Goal: Task Accomplishment & Management: Manage account settings

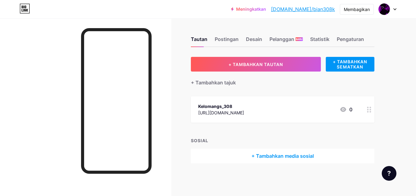
click at [370, 112] on div at bounding box center [369, 109] width 10 height 26
click at [363, 107] on div "Kelomangs_308 https://www.instagram.com/Kelomangs_308 0" at bounding box center [282, 109] width 183 height 26
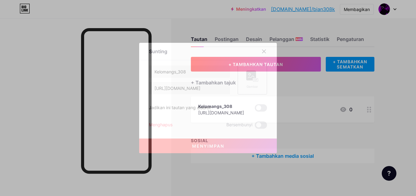
click at [243, 79] on div "Gambar" at bounding box center [252, 79] width 29 height 29
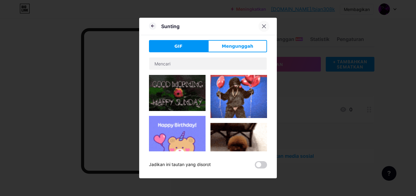
click at [264, 28] on div at bounding box center [263, 26] width 11 height 11
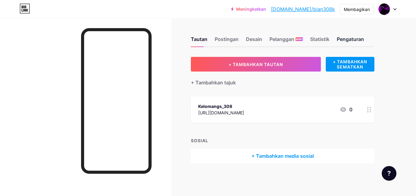
click at [341, 43] on div "Pengaturan" at bounding box center [350, 40] width 27 height 11
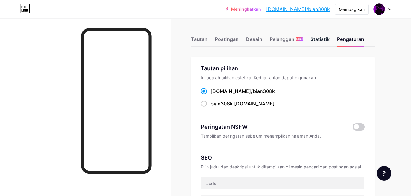
click at [315, 41] on font "Statistik" at bounding box center [319, 39] width 19 height 6
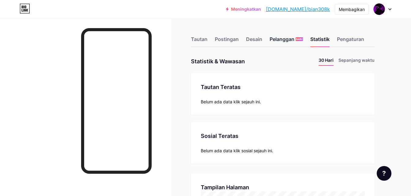
scroll to position [196, 411]
click at [249, 38] on font "Desain" at bounding box center [254, 39] width 16 height 6
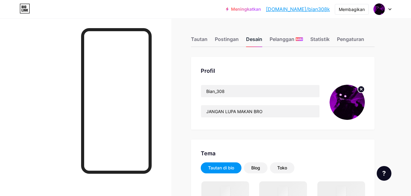
scroll to position [31, 0]
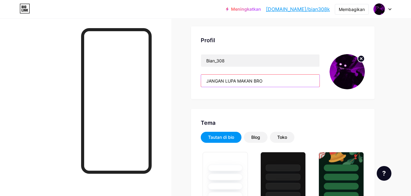
click at [280, 84] on input "JANGAN LUPA MAKAN BRO" at bounding box center [260, 81] width 118 height 12
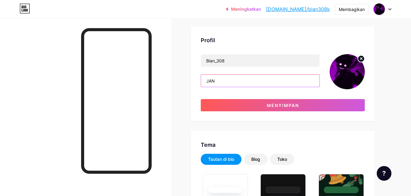
type input "J"
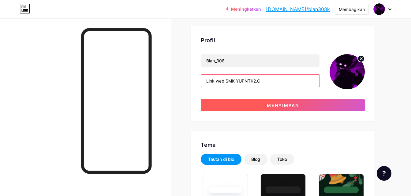
type input "Link web SMK YUPNTK2.C"
click at [291, 104] on font "Menyimpan" at bounding box center [283, 105] width 32 height 5
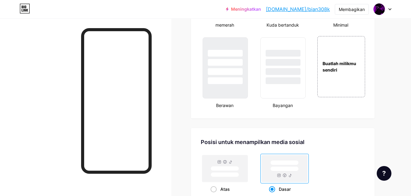
scroll to position [825, 0]
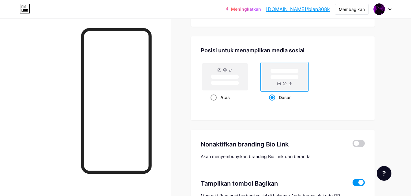
click at [210, 92] on div "Atas" at bounding box center [224, 97] width 29 height 11
click at [210, 103] on input "Atas" at bounding box center [212, 105] width 4 height 4
radio input "true"
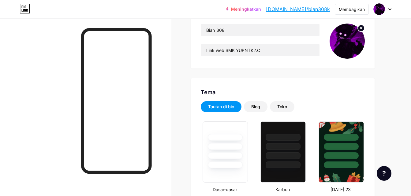
scroll to position [0, 0]
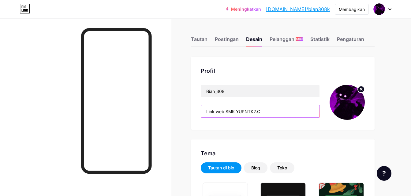
click at [243, 112] on input "Link web SMK YUPNTK2.C" at bounding box center [260, 111] width 118 height 12
click at [267, 110] on input "Link web SMK YUPNTK2.C" at bounding box center [260, 111] width 118 height 12
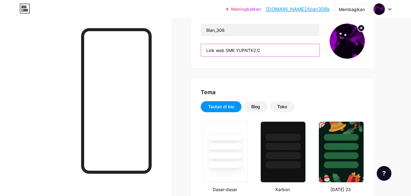
scroll to position [92, 0]
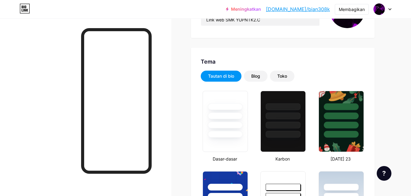
click at [218, 79] on div "Tautan di bio" at bounding box center [221, 76] width 26 height 6
click at [220, 76] on font "Tautan di bio" at bounding box center [221, 75] width 26 height 5
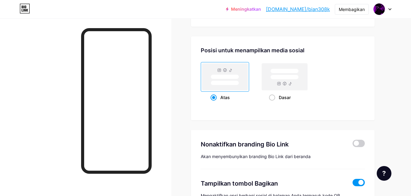
scroll to position [734, 0]
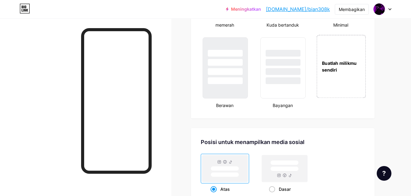
click at [336, 69] on div "Buatlah milikmu sendiri" at bounding box center [340, 66] width 49 height 63
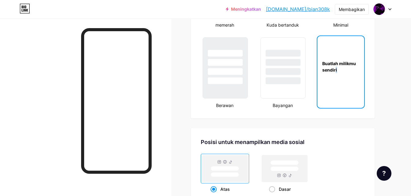
click at [337, 60] on div "Buatlah milikmu sendiri" at bounding box center [340, 66] width 47 height 13
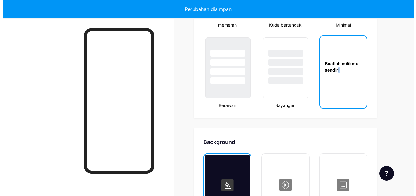
scroll to position [824, 0]
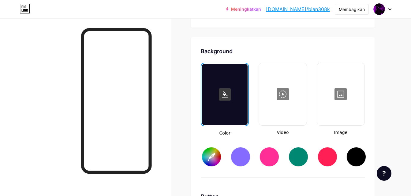
type input "#ffffff"
type input "#000000"
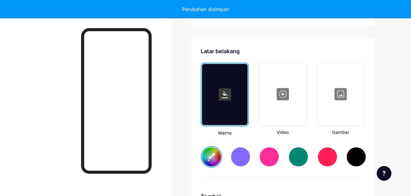
type input "#ffffff"
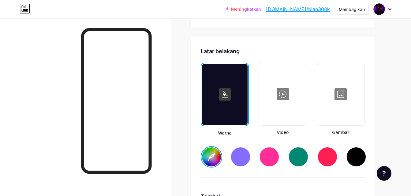
click at [285, 106] on div at bounding box center [282, 94] width 46 height 61
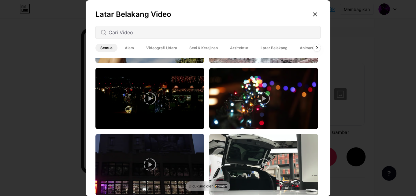
scroll to position [183, 0]
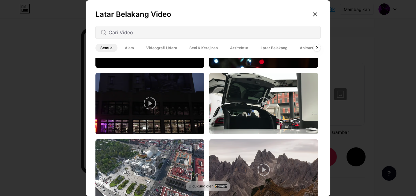
click at [308, 51] on span "Animasi" at bounding box center [307, 48] width 24 height 8
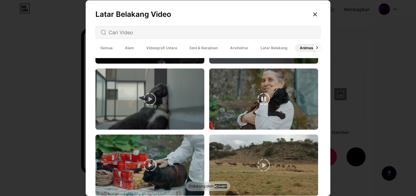
scroll to position [825, 0]
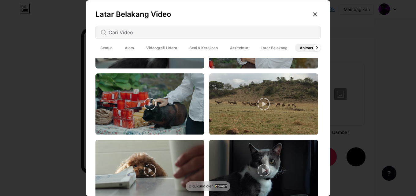
click at [193, 49] on font "Seni & Kerajinan" at bounding box center [203, 48] width 28 height 5
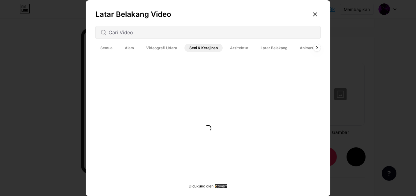
scroll to position [0, 0]
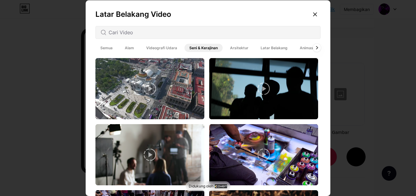
click at [313, 47] on div at bounding box center [317, 48] width 8 height 8
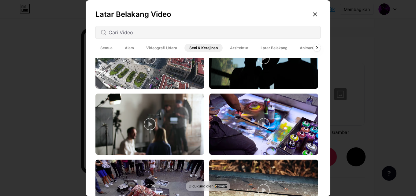
scroll to position [122, 0]
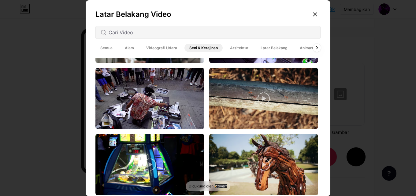
click at [313, 49] on div at bounding box center [317, 48] width 8 height 8
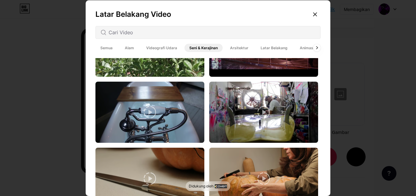
scroll to position [1570, 0]
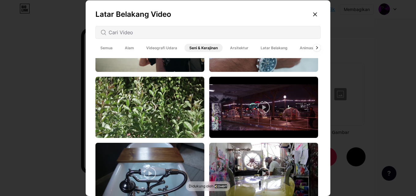
click at [230, 46] on font "Arsitektur" at bounding box center [239, 48] width 18 height 5
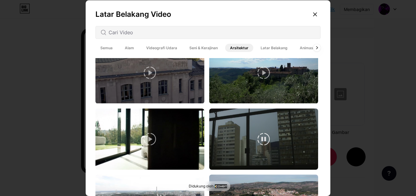
scroll to position [275, 0]
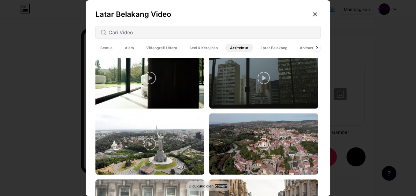
click at [161, 50] on font "Videografi Udara" at bounding box center [161, 48] width 31 height 5
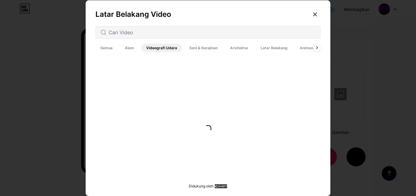
scroll to position [0, 0]
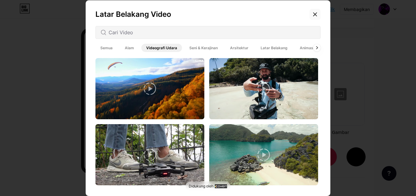
click at [314, 14] on icon at bounding box center [314, 14] width 5 height 5
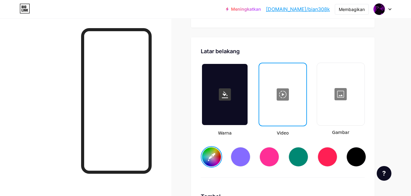
click at [324, 90] on div at bounding box center [340, 94] width 46 height 61
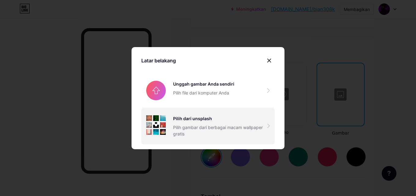
click at [160, 127] on img at bounding box center [156, 125] width 20 height 20
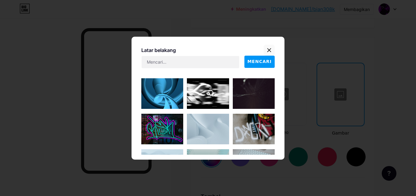
click at [267, 50] on icon at bounding box center [269, 50] width 5 height 5
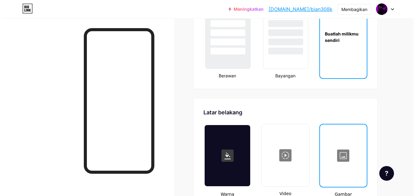
scroll to position [794, 0]
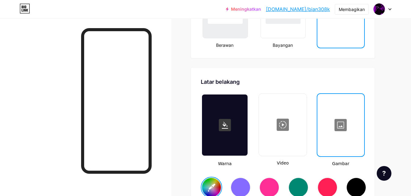
click at [333, 103] on div at bounding box center [341, 124] width 46 height 61
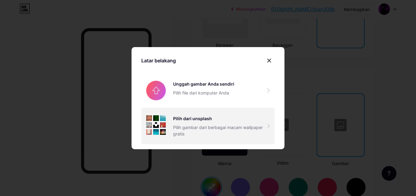
click at [173, 123] on div "Pilih dari unsplash Pilih gambar dari berbagai macam wallpaper gratis" at bounding box center [220, 126] width 94 height 22
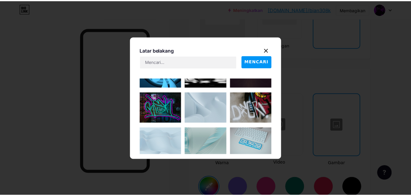
scroll to position [0, 0]
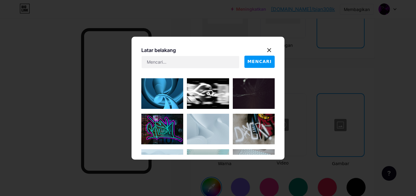
click at [159, 129] on img at bounding box center [162, 129] width 42 height 31
click at [159, 129] on div at bounding box center [85, 116] width 171 height 196
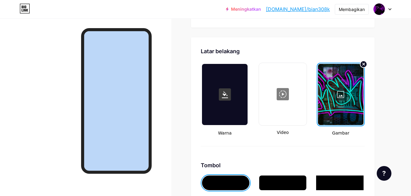
scroll to position [886, 0]
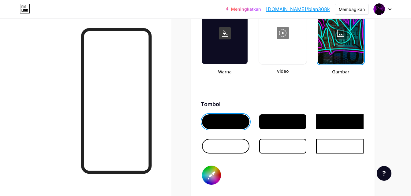
click at [275, 114] on div at bounding box center [282, 121] width 47 height 15
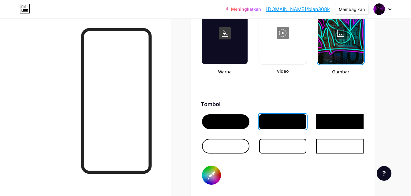
click at [231, 114] on div at bounding box center [225, 121] width 47 height 15
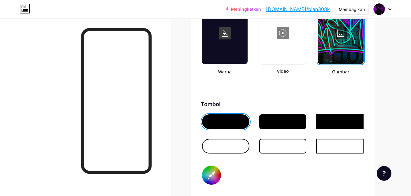
click at [234, 139] on div at bounding box center [225, 146] width 47 height 15
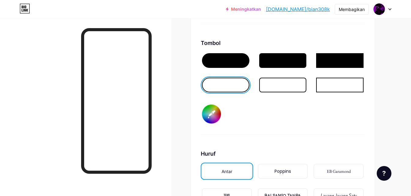
scroll to position [1008, 0]
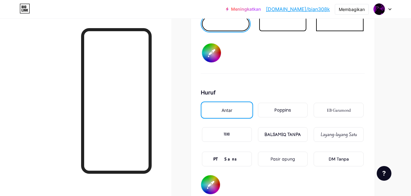
click at [294, 103] on div "Poppins" at bounding box center [283, 110] width 50 height 15
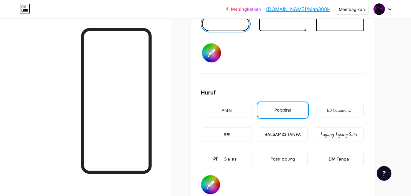
click at [223, 103] on div "Antar" at bounding box center [227, 110] width 50 height 15
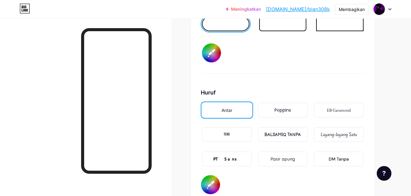
scroll to position [1038, 0]
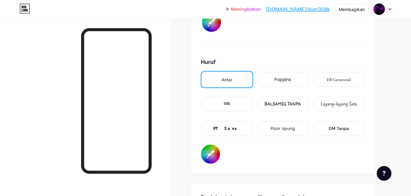
click at [281, 101] on div "BALSAMIQ TANPA" at bounding box center [282, 104] width 36 height 6
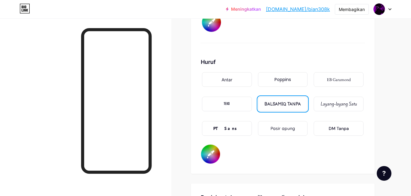
click at [220, 97] on div "TEKO" at bounding box center [227, 104] width 50 height 15
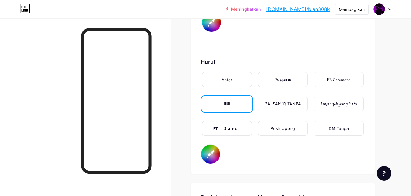
click at [327, 101] on font "Layang-layang Satu" at bounding box center [338, 104] width 36 height 6
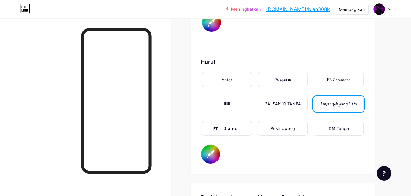
click at [222, 126] on font "PT Sans" at bounding box center [226, 129] width 27 height 6
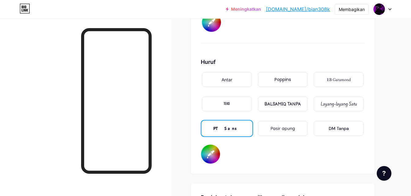
click at [344, 101] on font "Layang-layang Satu" at bounding box center [338, 104] width 36 height 6
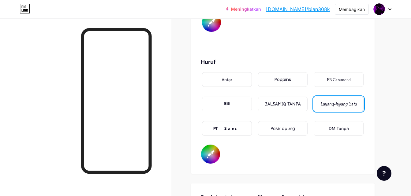
scroll to position [1069, 0]
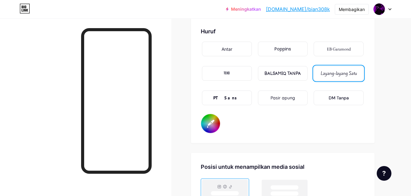
click at [214, 114] on input "#000000" at bounding box center [210, 123] width 19 height 19
type input "#000000"
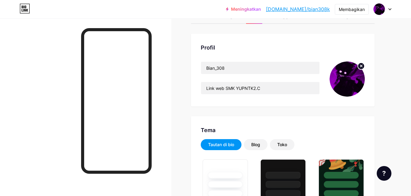
scroll to position [0, 0]
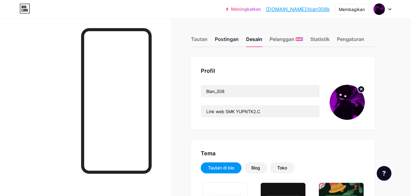
click at [221, 38] on font "Postingan" at bounding box center [227, 39] width 24 height 6
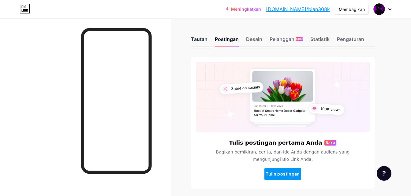
click at [205, 42] on div "Tautan" at bounding box center [199, 40] width 17 height 11
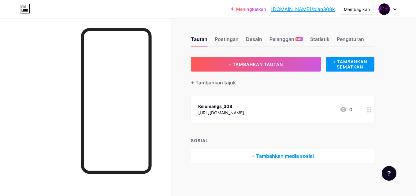
click at [319, 110] on div "Kelomangs_308 https://www.instagram.com/Kelomangs_308 0" at bounding box center [275, 109] width 154 height 14
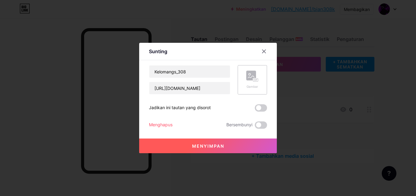
click at [247, 76] on rect at bounding box center [251, 76] width 10 height 10
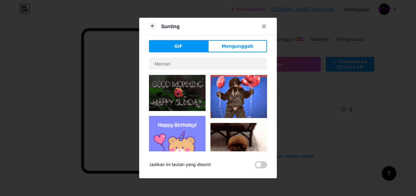
click at [249, 49] on button "Mengunggah" at bounding box center [237, 46] width 59 height 12
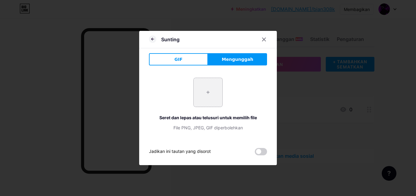
click at [209, 85] on input "file" at bounding box center [208, 92] width 29 height 29
type input "C:\fakepath\images.jpg"
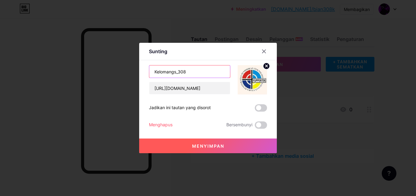
click at [207, 71] on input "Kelomangs_308" at bounding box center [189, 71] width 81 height 12
type input "K"
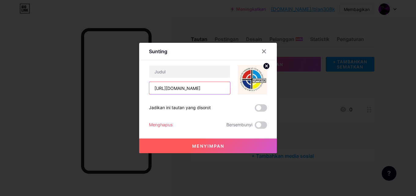
click at [225, 90] on input "https://www.instagram.com/Kelomangs_308" at bounding box center [189, 88] width 81 height 12
click at [225, 89] on input "https://www.instagram.com/Kelomangs_308" at bounding box center [189, 88] width 81 height 12
drag, startPoint x: 224, startPoint y: 89, endPoint x: 217, endPoint y: 87, distance: 7.1
click at [222, 89] on input "https://www.instagram.com/Kelomangs_308" at bounding box center [189, 88] width 81 height 12
click at [217, 87] on input "https://www.instagram.com/Kelomangs_308" at bounding box center [189, 88] width 81 height 12
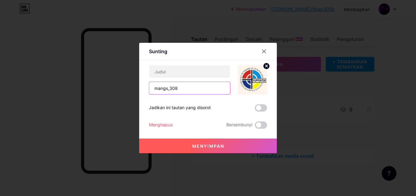
click at [218, 89] on input "mangs_308" at bounding box center [189, 88] width 81 height 12
type input "mangs_308"
click at [262, 53] on icon at bounding box center [263, 51] width 3 height 3
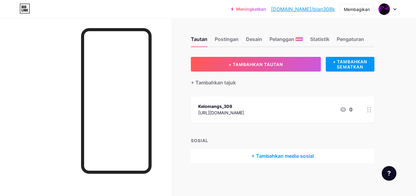
click at [244, 105] on div "Kelomangs_308" at bounding box center [221, 106] width 46 height 6
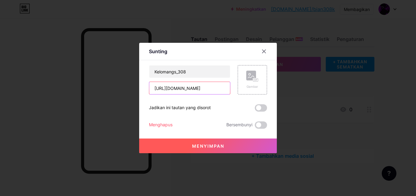
click at [219, 87] on input "https://www.instagram.com/Kelomangs_308" at bounding box center [189, 88] width 81 height 12
click at [223, 89] on input "https://www.instagram.com/angs_308" at bounding box center [189, 88] width 81 height 12
click at [219, 88] on input "https://www.instagram.com/angs_308" at bounding box center [189, 88] width 81 height 12
click at [222, 88] on input "https://www.instagram.com/_308" at bounding box center [189, 88] width 81 height 12
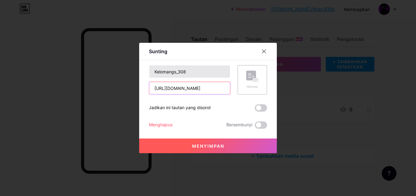
type input "[URL][DOMAIN_NAME]"
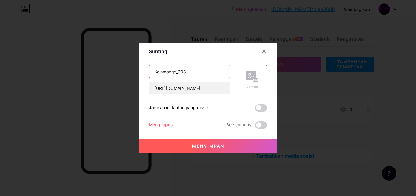
scroll to position [0, 0]
click at [212, 73] on input "Kelomangs_308" at bounding box center [189, 71] width 81 height 12
type input "K"
type input "Jurusan smk yp2c"
click at [257, 83] on div "Gambar" at bounding box center [252, 79] width 29 height 29
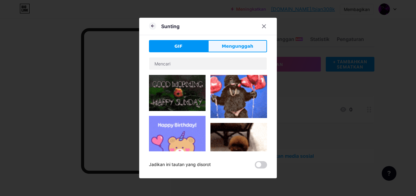
click at [244, 44] on font "Mengunggah" at bounding box center [237, 46] width 31 height 5
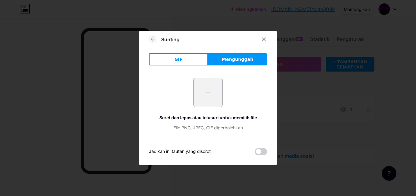
click at [210, 82] on input "file" at bounding box center [208, 92] width 29 height 29
type input "C:\fakepath\images.jpg"
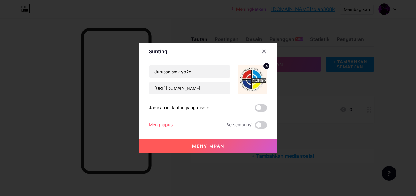
click at [207, 148] on font "Menyimpan" at bounding box center [208, 145] width 32 height 5
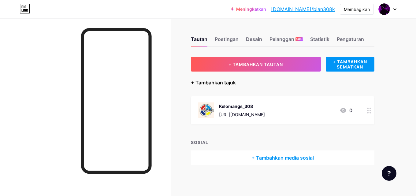
click at [217, 82] on font "+ Tambahkan tajuk" at bounding box center [213, 82] width 45 height 6
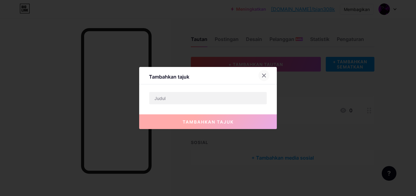
click at [261, 77] on icon at bounding box center [263, 75] width 5 height 5
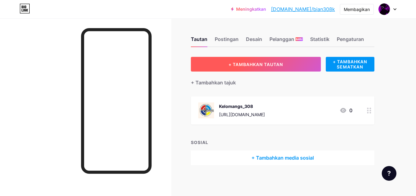
click at [261, 66] on font "+ TAMBAHKAN TAUTAN" at bounding box center [255, 64] width 54 height 5
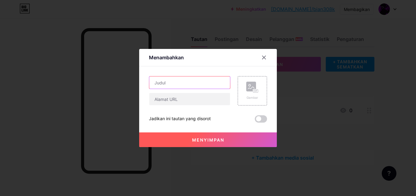
click at [190, 85] on input "text" at bounding box center [189, 82] width 81 height 12
click at [255, 101] on div "Gambar" at bounding box center [252, 90] width 29 height 29
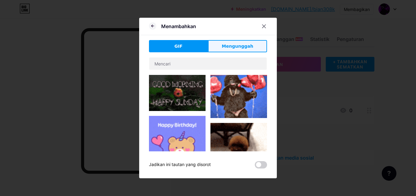
click at [211, 47] on button "Mengunggah" at bounding box center [237, 46] width 59 height 12
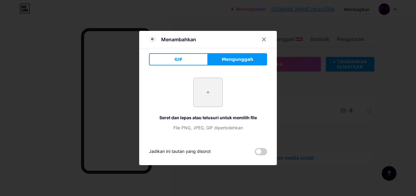
click at [198, 86] on input "file" at bounding box center [208, 92] width 29 height 29
type input "C:\fakepath\images.jpg"
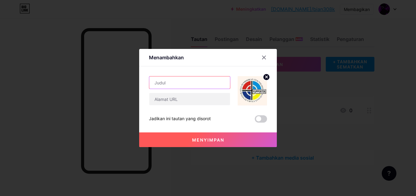
click at [192, 84] on input "text" at bounding box center [189, 82] width 81 height 12
type input "Profil smk yp2c"
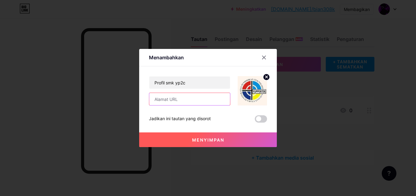
click at [185, 94] on input "text" at bounding box center [189, 99] width 81 height 12
type input "[URL][DOMAIN_NAME]"
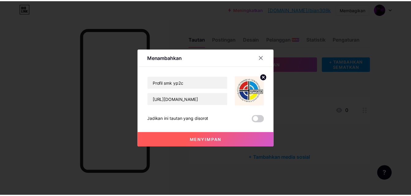
scroll to position [0, 0]
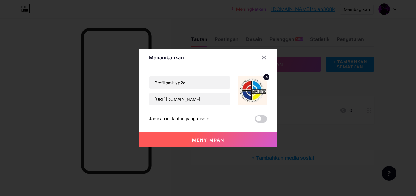
click at [198, 139] on font "Menyimpan" at bounding box center [208, 139] width 32 height 5
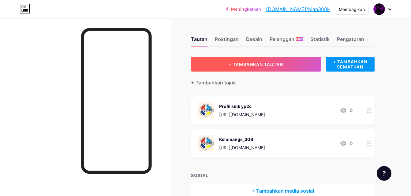
click at [269, 66] on font "+ TAMBAHKAN TAUTAN" at bounding box center [255, 64] width 54 height 5
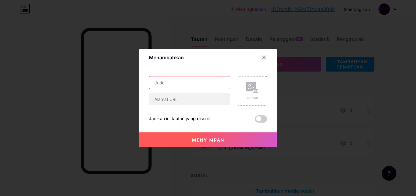
click at [190, 82] on input "text" at bounding box center [189, 82] width 81 height 12
click at [247, 95] on div "Gambar" at bounding box center [252, 97] width 12 height 5
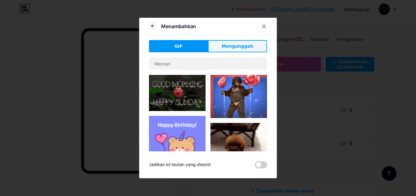
click at [228, 46] on font "Mengunggah" at bounding box center [237, 46] width 31 height 5
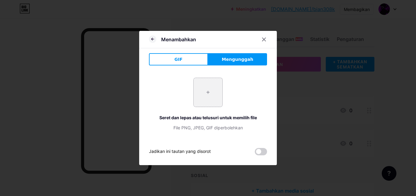
click at [216, 94] on input "file" at bounding box center [208, 92] width 29 height 29
type input "C:\fakepath\images.jpg"
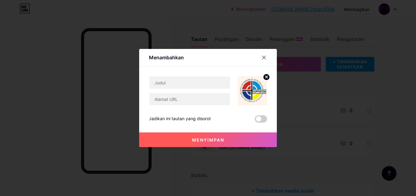
click at [176, 60] on font "Menambahkan" at bounding box center [166, 57] width 35 height 6
click at [177, 84] on input "text" at bounding box center [189, 82] width 81 height 12
type input "h"
type input "Galeri smk yp2c"
click at [178, 101] on input "text" at bounding box center [189, 99] width 81 height 12
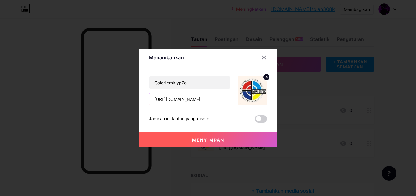
scroll to position [0, 8]
type input "[URL][DOMAIN_NAME]"
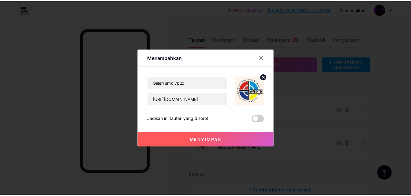
scroll to position [0, 0]
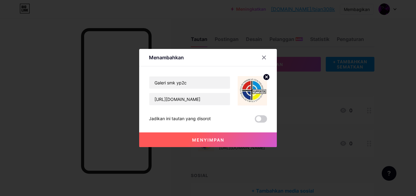
click at [201, 139] on font "Menyimpan" at bounding box center [208, 139] width 32 height 5
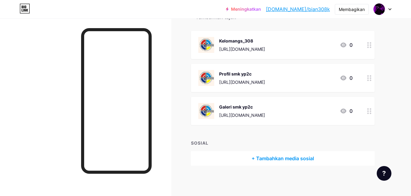
scroll to position [35, 0]
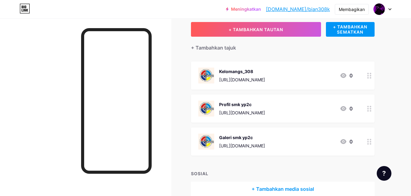
click at [328, 75] on div "Kelomangs_308 https://www.instagram.com/Kelomangs_308 0" at bounding box center [275, 76] width 154 height 16
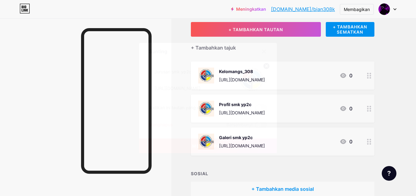
click at [202, 147] on font "Menyimpan" at bounding box center [208, 145] width 32 height 5
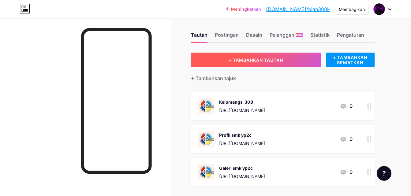
scroll to position [0, 0]
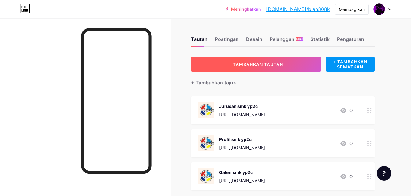
click at [280, 67] on button "+ TAMBAHKAN TAUTAN" at bounding box center [256, 64] width 130 height 15
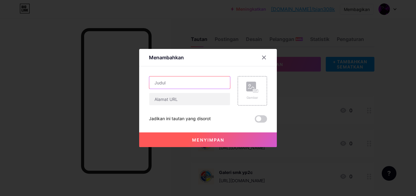
click at [206, 78] on input "text" at bounding box center [189, 82] width 81 height 12
type input "Kontak smk yp2c"
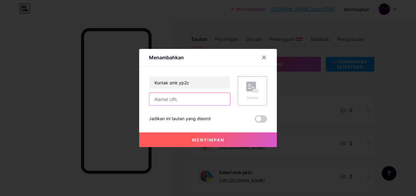
click at [183, 98] on input "text" at bounding box center [189, 99] width 81 height 12
click at [241, 93] on div "Gambar" at bounding box center [252, 90] width 29 height 29
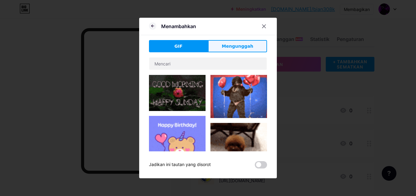
click at [249, 46] on button "Mengunggah" at bounding box center [237, 46] width 59 height 12
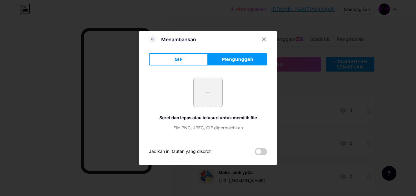
click at [194, 93] on input "file" at bounding box center [208, 92] width 29 height 29
type input "C:\fakepath\images.jpg"
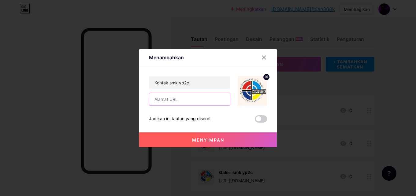
click at [183, 95] on input "text" at bounding box center [189, 99] width 81 height 12
click at [219, 99] on input "[URL][DOMAIN_NAME]" at bounding box center [189, 99] width 81 height 12
click at [223, 99] on input "[URL][DOMAIN_NAME]" at bounding box center [189, 99] width 81 height 12
click at [222, 99] on input "[URL][DOMAIN_NAME]" at bounding box center [189, 99] width 81 height 12
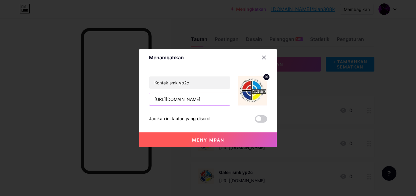
drag, startPoint x: 222, startPoint y: 99, endPoint x: 212, endPoint y: 99, distance: 10.7
click at [213, 99] on input "[URL][DOMAIN_NAME]" at bounding box center [189, 99] width 81 height 12
click at [225, 99] on input "[URL][DOMAIN_NAME]" at bounding box center [189, 99] width 81 height 12
click at [222, 100] on input "[URL][DOMAIN_NAME]" at bounding box center [189, 99] width 81 height 12
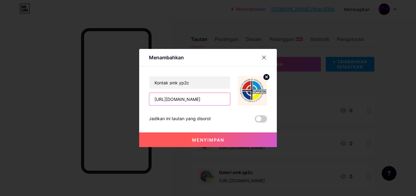
click at [223, 100] on input "[URL][DOMAIN_NAME]" at bounding box center [189, 99] width 81 height 12
click at [221, 100] on input "[URL][DOMAIN_NAME]" at bounding box center [189, 99] width 81 height 12
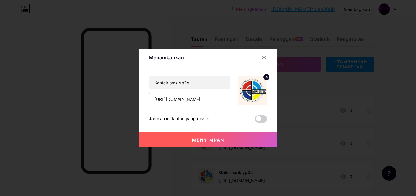
click at [221, 100] on input "[URL][DOMAIN_NAME]" at bounding box center [189, 99] width 81 height 12
drag, startPoint x: 221, startPoint y: 100, endPoint x: 212, endPoint y: 67, distance: 34.3
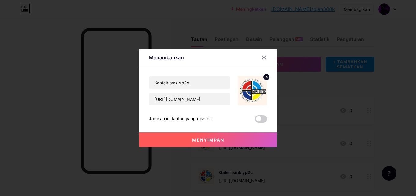
click at [212, 67] on div "Isi YouTube Putar video YouTube tanpa meninggalkan halaman Anda. MENAMBAHKAN Vi…" at bounding box center [208, 94] width 118 height 56
click at [219, 98] on input "[URL][DOMAIN_NAME]" at bounding box center [189, 99] width 81 height 12
type input "[URL][DOMAIN_NAME]"
click at [202, 146] on button "Menyimpan" at bounding box center [208, 139] width 138 height 15
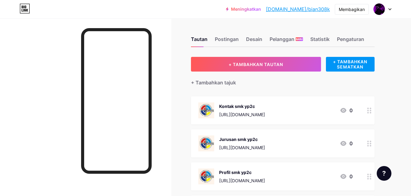
scroll to position [31, 0]
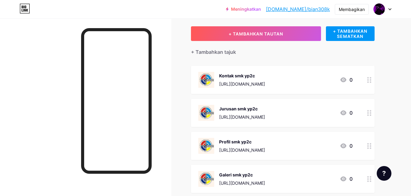
click at [368, 118] on div at bounding box center [369, 113] width 10 height 28
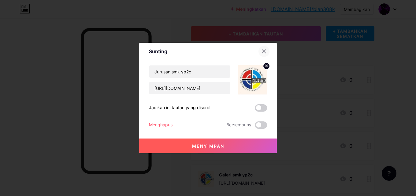
click at [260, 48] on div at bounding box center [263, 51] width 11 height 11
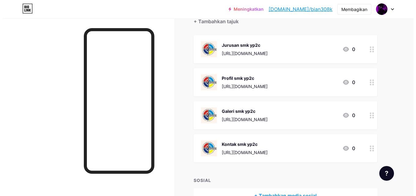
scroll to position [0, 0]
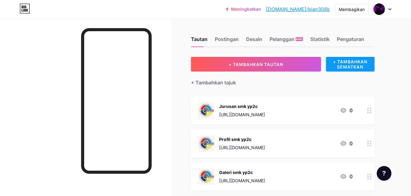
click at [355, 64] on font "+ TAMBAHKAN SEMATKAN" at bounding box center [350, 64] width 34 height 10
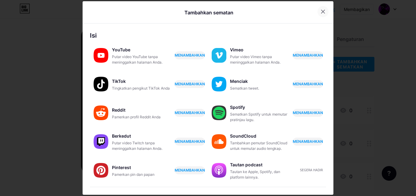
click at [320, 10] on icon at bounding box center [322, 11] width 5 height 5
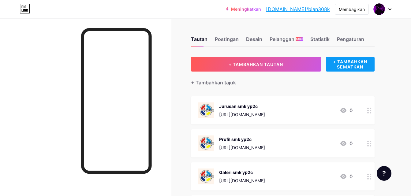
click at [349, 67] on font "+ TAMBAHKAN SEMATKAN" at bounding box center [350, 64] width 34 height 10
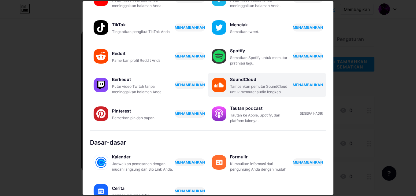
scroll to position [26, 0]
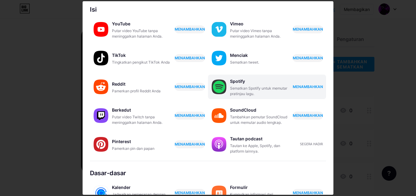
click at [304, 83] on button "MENAMBAHKAN" at bounding box center [308, 87] width 30 height 8
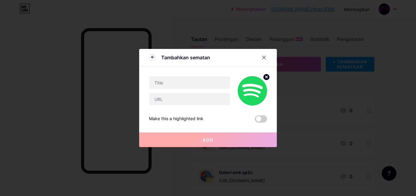
scroll to position [0, 0]
click at [211, 81] on input "text" at bounding box center [189, 82] width 81 height 12
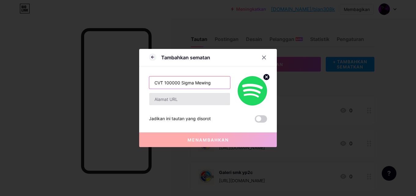
type input "CVT 100000 Sigma Mewing"
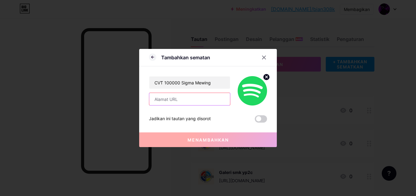
click at [197, 96] on input "text" at bounding box center [189, 99] width 81 height 12
click at [200, 99] on input "text" at bounding box center [189, 99] width 81 height 12
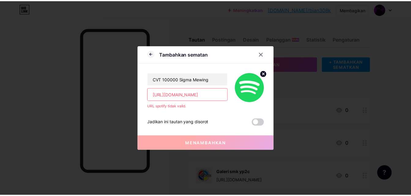
scroll to position [0, 119]
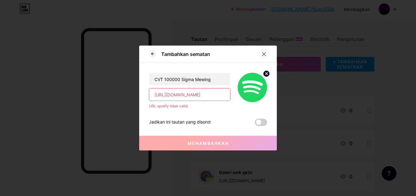
type input "[URL][DOMAIN_NAME]"
click at [262, 57] on div at bounding box center [263, 54] width 11 height 11
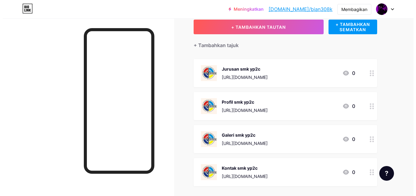
scroll to position [98, 0]
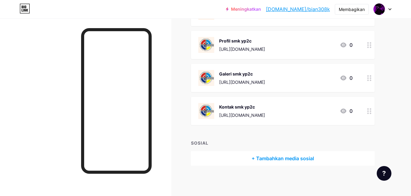
click at [288, 160] on font "+ Tambahkan media sosial" at bounding box center [282, 158] width 62 height 6
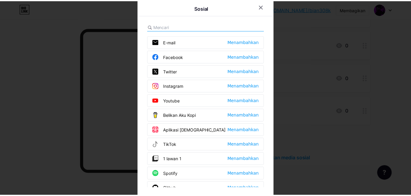
scroll to position [31, 0]
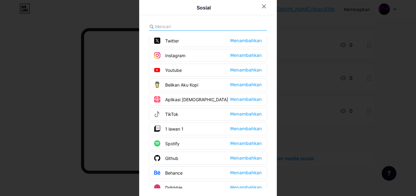
click at [227, 56] on div "Instagram [GEOGRAPHIC_DATA]" at bounding box center [208, 55] width 118 height 13
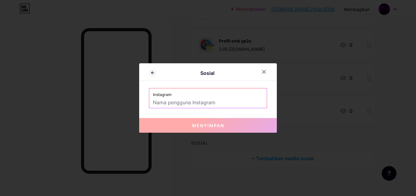
click at [218, 103] on input "text" at bounding box center [208, 103] width 110 height 10
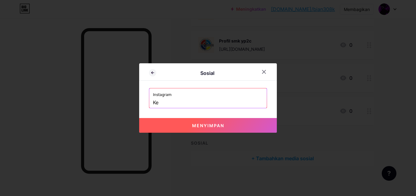
type input "K"
click at [203, 128] on button "Menyimpan" at bounding box center [208, 125] width 138 height 15
type input "[URL][DOMAIN_NAME]"
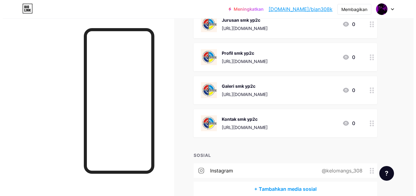
scroll to position [117, 0]
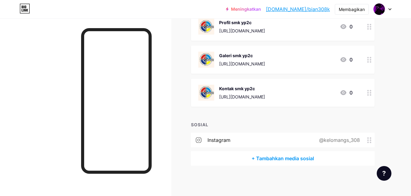
click at [288, 161] on font "+ Tambahkan media sosial" at bounding box center [282, 158] width 62 height 7
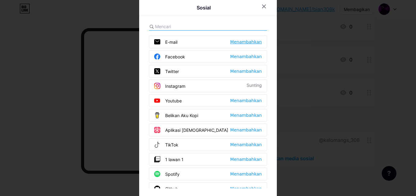
click at [249, 43] on font "Menambahkan" at bounding box center [245, 41] width 31 height 5
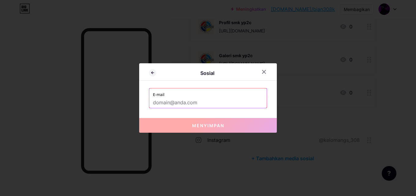
click at [201, 103] on input "text" at bounding box center [208, 103] width 110 height 10
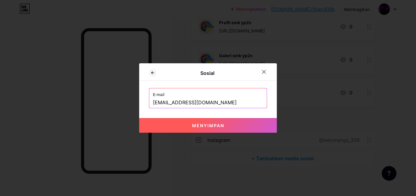
click at [194, 121] on button "Menyimpan" at bounding box center [208, 125] width 138 height 15
type input "mailto:[EMAIL_ADDRESS][DOMAIN_NAME]"
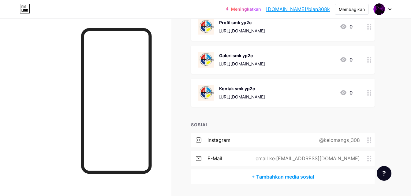
click at [295, 174] on font "+ Tambahkan media sosial" at bounding box center [282, 177] width 62 height 6
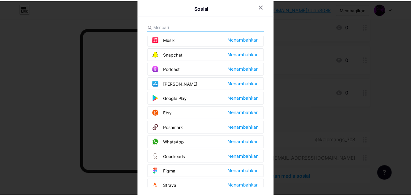
scroll to position [459, 0]
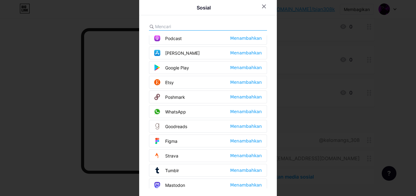
click at [214, 112] on div "WhatsApp [GEOGRAPHIC_DATA]" at bounding box center [208, 111] width 118 height 13
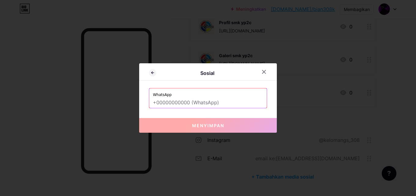
click at [218, 105] on input "text" at bounding box center [208, 103] width 110 height 10
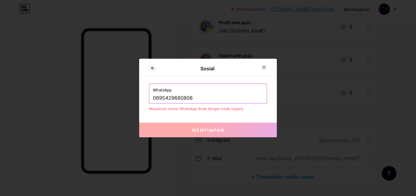
click at [149, 96] on div "WhatsApp [PHONE_NUMBER]" at bounding box center [207, 94] width 117 height 20
click at [153, 97] on input "0895429680806" at bounding box center [208, 98] width 110 height 10
click at [209, 94] on input "62+ 0895429680806" at bounding box center [208, 98] width 110 height 10
click at [159, 98] on input "62+ 0895429680806" at bounding box center [208, 98] width 110 height 10
click at [161, 97] on input "62+ 0895429680806" at bounding box center [208, 98] width 110 height 10
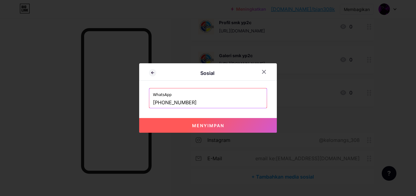
click at [204, 124] on font "Menyimpan" at bounding box center [208, 125] width 32 height 5
type input "[URL][DOMAIN_NAME] 0895429680806"
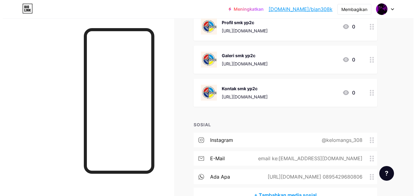
scroll to position [153, 0]
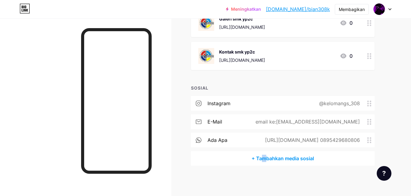
click at [264, 159] on font "+ Tambahkan media sosial" at bounding box center [282, 158] width 62 height 6
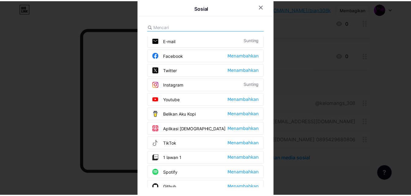
scroll to position [0, 0]
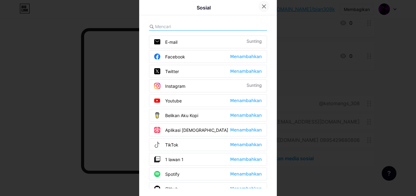
click at [258, 9] on div at bounding box center [263, 6] width 11 height 11
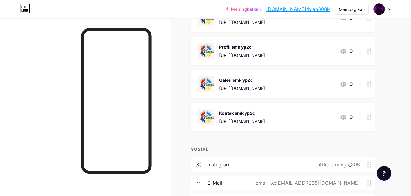
scroll to position [31, 0]
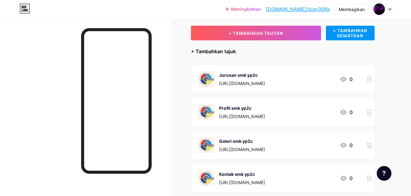
click at [208, 53] on font "+ Tambahkan tajuk" at bounding box center [213, 51] width 45 height 6
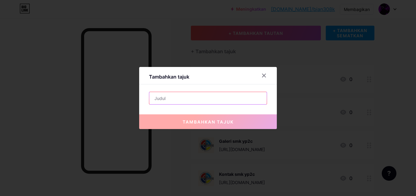
click at [226, 100] on input "text" at bounding box center [207, 98] width 117 height 12
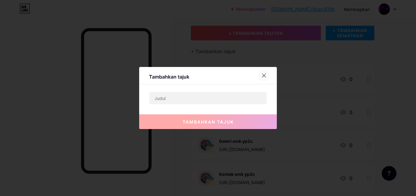
click at [258, 76] on div at bounding box center [263, 75] width 11 height 11
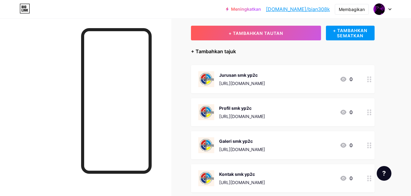
click at [216, 52] on font "+ Tambahkan tajuk" at bounding box center [213, 51] width 45 height 6
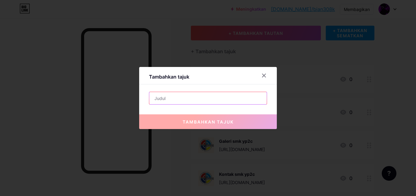
click at [217, 98] on input "text" at bounding box center [207, 98] width 117 height 12
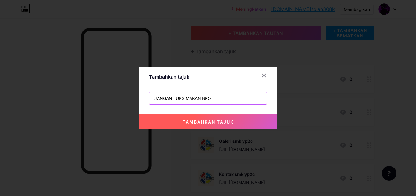
type input "JANGAN LUPS MAKAN BRO"
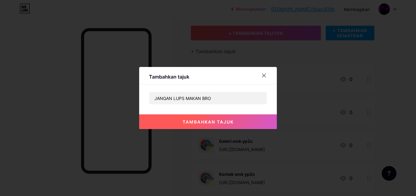
click at [211, 117] on button "tambahkan tajuk" at bounding box center [208, 121] width 138 height 15
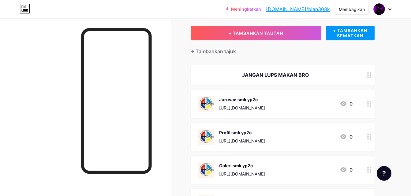
scroll to position [1, 0]
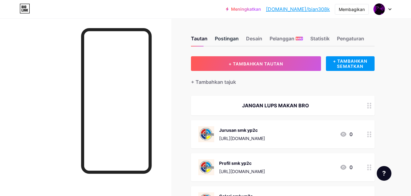
click at [221, 38] on font "Postingan" at bounding box center [227, 38] width 24 height 6
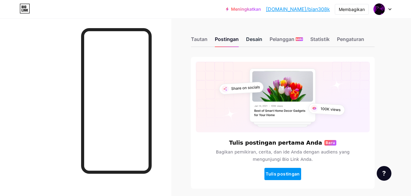
click at [256, 37] on font "Desain" at bounding box center [254, 39] width 16 height 6
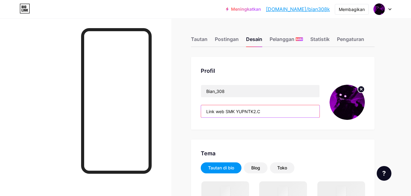
click at [268, 114] on input "Link web SMK YUPNTK2.C" at bounding box center [260, 111] width 118 height 12
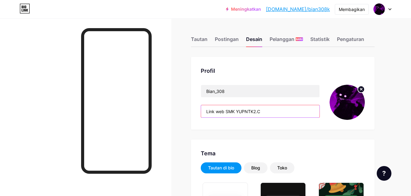
type input "#000000"
drag, startPoint x: 206, startPoint y: 113, endPoint x: 281, endPoint y: 112, distance: 74.3
drag, startPoint x: 281, startPoint y: 112, endPoint x: 243, endPoint y: 108, distance: 37.5
click at [243, 108] on input "Link web SMK YUPNTK2.C" at bounding box center [260, 111] width 118 height 12
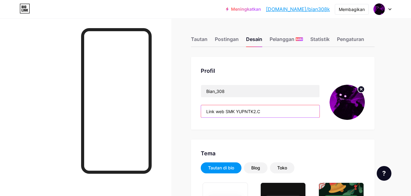
drag, startPoint x: 207, startPoint y: 111, endPoint x: 263, endPoint y: 112, distance: 55.3
click at [263, 112] on input "Link web SMK YUPNTK2.C" at bounding box center [260, 111] width 118 height 12
click at [204, 39] on font "Tautan" at bounding box center [199, 39] width 17 height 6
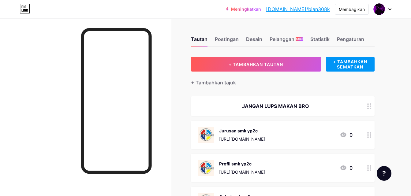
click at [211, 83] on font "+ Tambahkan tajuk" at bounding box center [213, 82] width 45 height 6
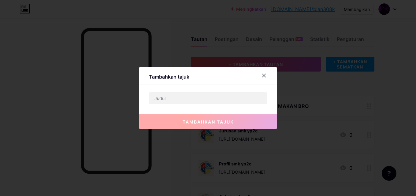
click at [264, 75] on div at bounding box center [263, 75] width 11 height 11
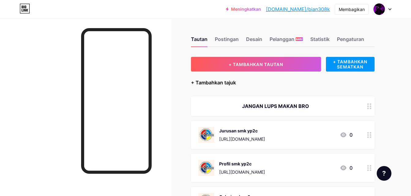
click at [212, 82] on font "+ Tambahkan tajuk" at bounding box center [213, 82] width 45 height 6
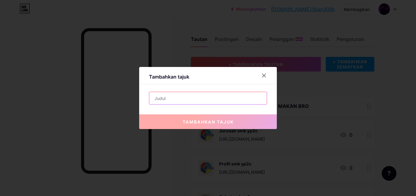
click at [224, 97] on input "text" at bounding box center [207, 98] width 117 height 12
paste input "Link web SMK YUPNTK2.C"
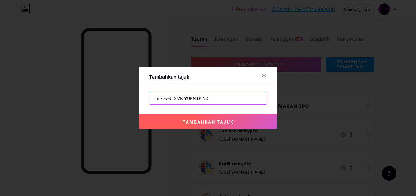
type input "Link web SMK YUPNTK2.C"
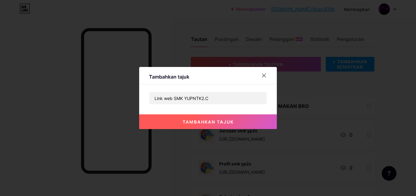
click at [210, 123] on font "tambahkan tajuk" at bounding box center [208, 121] width 51 height 5
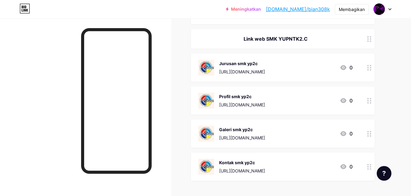
scroll to position [31, 0]
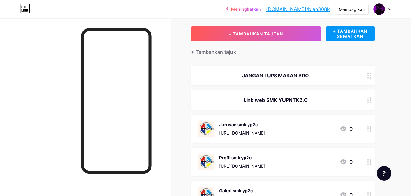
drag, startPoint x: 366, startPoint y: 77, endPoint x: 356, endPoint y: 68, distance: 13.6
click at [356, 68] on div "JANGAN LUPS MAKAN BRO" at bounding box center [282, 76] width 183 height 20
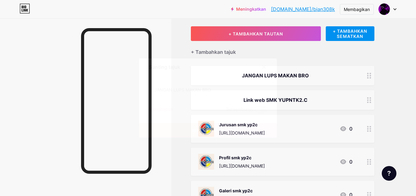
click at [167, 111] on font "Menghapus" at bounding box center [161, 108] width 24 height 5
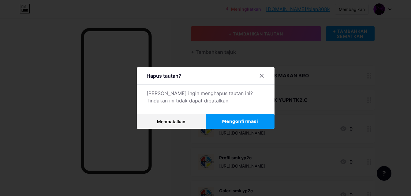
click at [218, 121] on button "Mengonfirmasi" at bounding box center [239, 121] width 69 height 15
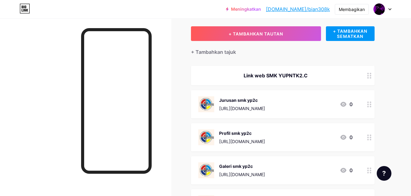
scroll to position [0, 0]
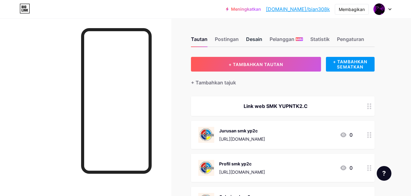
click at [248, 40] on font "Desain" at bounding box center [254, 39] width 16 height 6
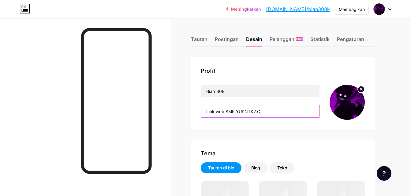
click at [263, 114] on input "Link web SMK YUPNTK2.C" at bounding box center [260, 111] width 118 height 12
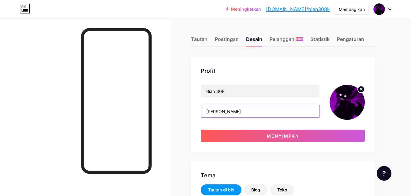
type input "Li"
type input "#000000"
type input "L"
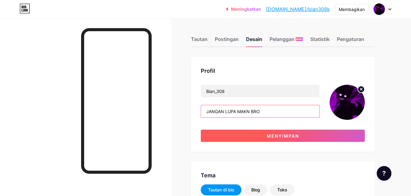
type input "JANGAN LUPA MAKN BRO"
click at [287, 137] on font "Menyimpan" at bounding box center [283, 135] width 32 height 5
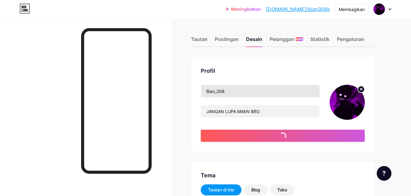
type input "#000000"
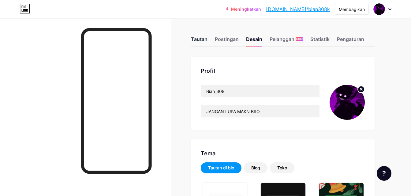
click at [199, 39] on font "Tautan" at bounding box center [199, 39] width 17 height 6
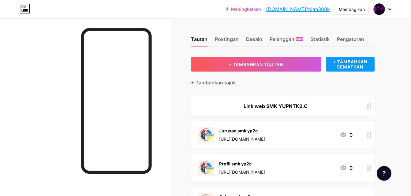
click at [348, 62] on font "+ TAMBAHKAN SEMATKAN" at bounding box center [350, 64] width 34 height 10
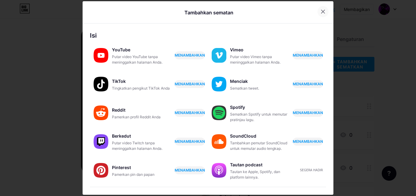
click at [320, 13] on icon at bounding box center [322, 11] width 5 height 5
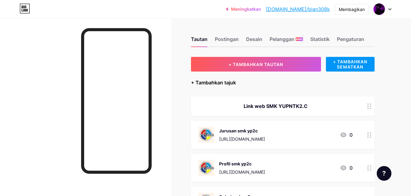
click at [201, 85] on font "+ Tambahkan tajuk" at bounding box center [213, 82] width 45 height 6
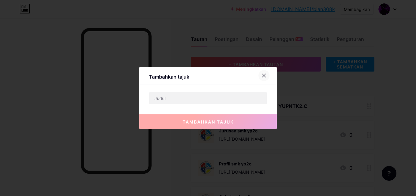
click at [261, 75] on icon at bounding box center [263, 75] width 5 height 5
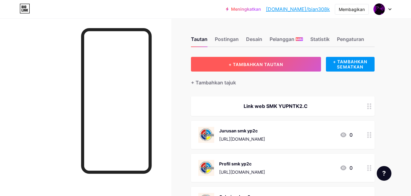
click at [279, 66] on font "+ TAMBAHKAN TAUTAN" at bounding box center [255, 64] width 54 height 5
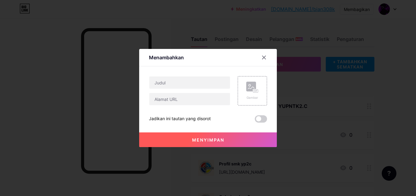
click at [184, 123] on div "Menyimpan" at bounding box center [208, 135] width 138 height 24
click at [185, 119] on font "Jadikan ini tautan yang disorot" at bounding box center [180, 118] width 62 height 5
click at [192, 81] on input "text" at bounding box center [189, 82] width 81 height 12
type input "L"
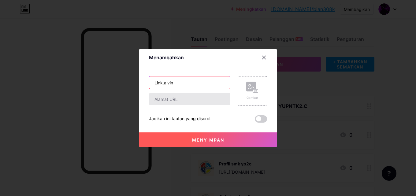
type input "Link.alvin"
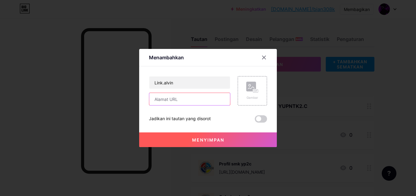
click at [186, 98] on input "text" at bounding box center [189, 99] width 81 height 12
drag, startPoint x: 152, startPoint y: 101, endPoint x: 208, endPoint y: 104, distance: 56.7
click at [208, 104] on input "[URL][DOMAIN_NAME]" at bounding box center [189, 99] width 81 height 12
type input "[URL][DOMAIN_NAME]"
click at [206, 138] on font "Menyimpan" at bounding box center [208, 139] width 32 height 5
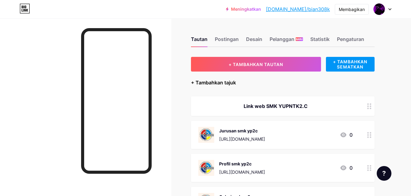
click at [232, 82] on font "+ Tambahkan tajuk" at bounding box center [213, 82] width 45 height 6
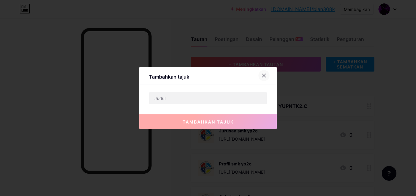
click at [258, 72] on div at bounding box center [263, 75] width 11 height 11
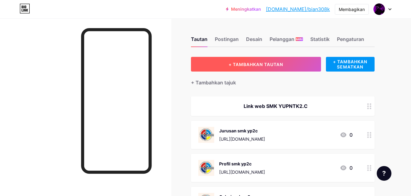
click at [267, 63] on font "+ TAMBAHKAN TAUTAN" at bounding box center [255, 64] width 54 height 5
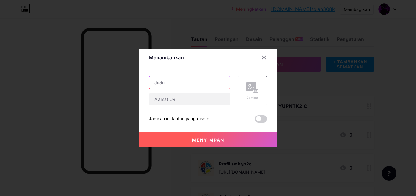
click at [208, 87] on input "text" at bounding box center [189, 82] width 81 height 12
type input "link fahri/lekong"
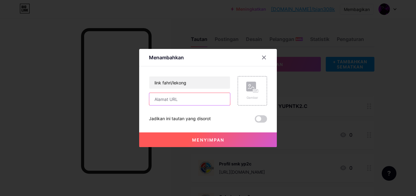
click at [199, 103] on input "text" at bounding box center [189, 99] width 81 height 12
paste input "[URL][DOMAIN_NAME]"
type input "[URL][DOMAIN_NAME]"
click at [211, 140] on font "Menyimpan" at bounding box center [208, 139] width 32 height 5
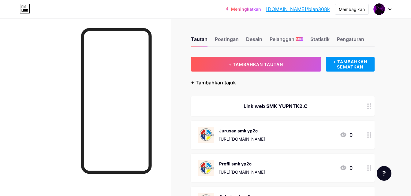
click at [230, 84] on font "+ Tambahkan tajuk" at bounding box center [213, 82] width 45 height 6
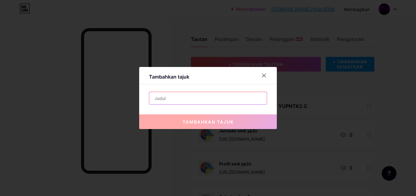
click at [211, 104] on input "text" at bounding box center [207, 98] width 117 height 12
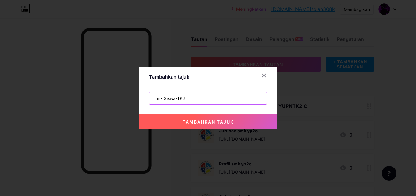
type input "Link Siswa-TKJ"
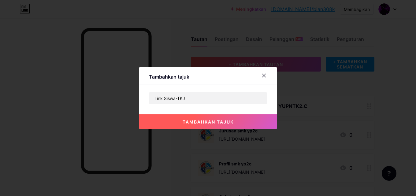
click at [222, 121] on font "tambahkan tajuk" at bounding box center [208, 121] width 51 height 5
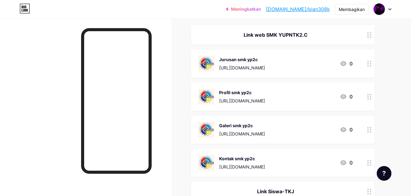
scroll to position [10, 0]
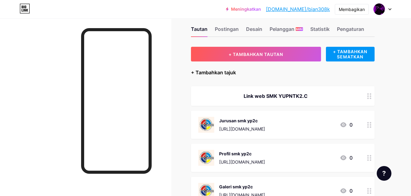
click at [227, 70] on font "+ Tambahkan tajuk" at bounding box center [213, 72] width 45 height 6
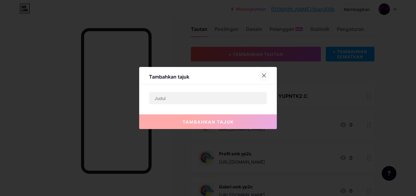
click at [263, 79] on div at bounding box center [263, 75] width 11 height 11
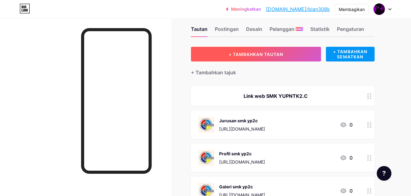
click at [268, 53] on font "+ TAMBAHKAN TAUTAN" at bounding box center [255, 54] width 54 height 5
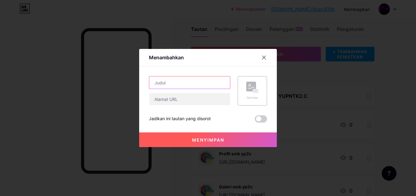
click at [194, 83] on input "text" at bounding box center [189, 82] width 81 height 12
type input "Link.aldo"
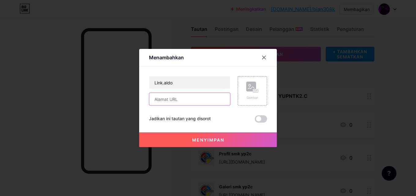
click at [176, 98] on input "text" at bounding box center [189, 99] width 81 height 12
paste input "[URL][DOMAIN_NAME]"
type input "[URL][DOMAIN_NAME]"
click at [188, 139] on button "Menyimpan" at bounding box center [208, 139] width 138 height 15
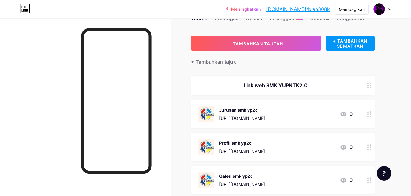
scroll to position [0, 0]
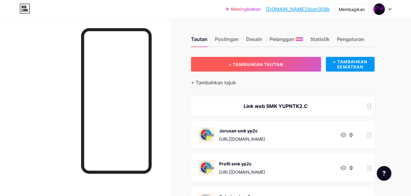
click at [246, 64] on font "+ TAMBAHKAN TAUTAN" at bounding box center [255, 64] width 54 height 5
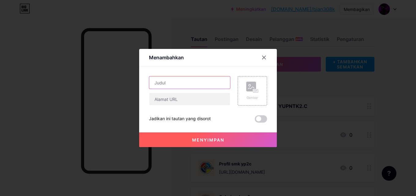
click at [203, 78] on input "text" at bounding box center [189, 82] width 81 height 12
type input "Link.devanoarsya"
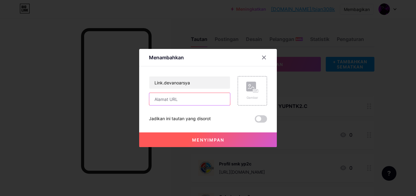
click at [205, 100] on input "text" at bounding box center [189, 99] width 81 height 12
paste input "[URL][DOMAIN_NAME]"
type input "[URL][DOMAIN_NAME]"
click at [197, 140] on font "Menyimpan" at bounding box center [208, 139] width 32 height 5
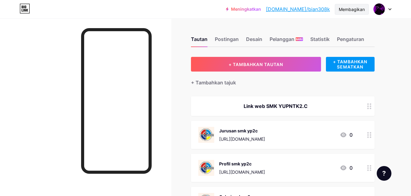
click at [359, 12] on div "Membagikan" at bounding box center [351, 9] width 26 height 6
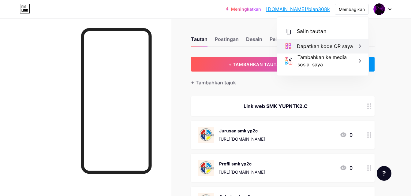
click at [330, 47] on font "Dapatkan kode QR saya" at bounding box center [325, 46] width 56 height 6
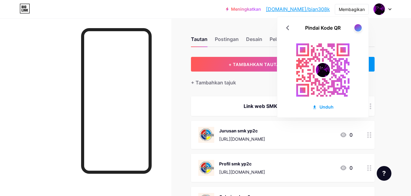
click at [165, 39] on div at bounding box center [85, 116] width 171 height 196
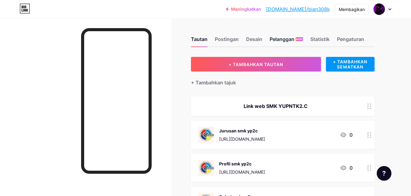
click at [284, 41] on font "Pelanggan" at bounding box center [281, 39] width 25 height 6
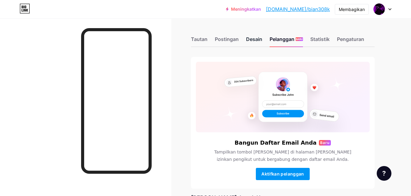
click at [249, 38] on font "Desain" at bounding box center [254, 39] width 16 height 6
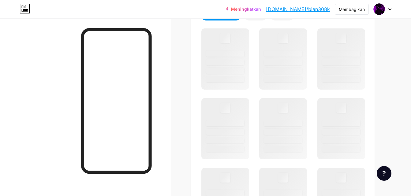
scroll to position [183, 0]
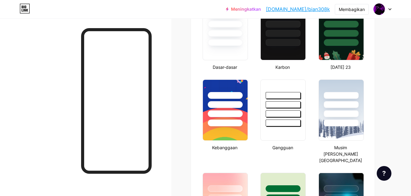
type input "#000000"
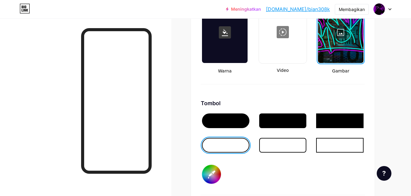
scroll to position [917, 0]
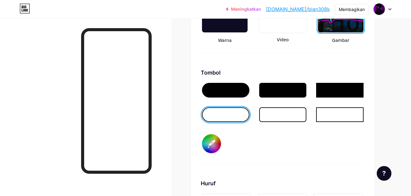
click at [241, 107] on div at bounding box center [225, 114] width 47 height 15
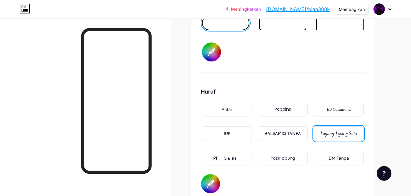
scroll to position [1039, 0]
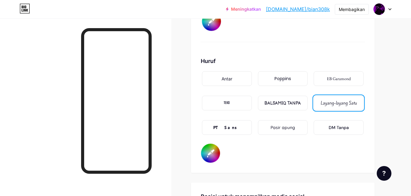
click at [216, 147] on input "#000000" at bounding box center [210, 153] width 19 height 19
type input "#000000"
type input "#4e4646"
type input "#000000"
type input "#4c4343"
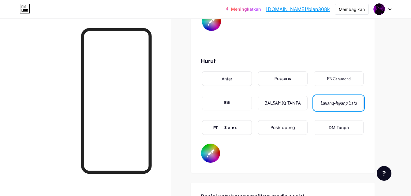
type input "#000000"
type input "#494141"
type input "#000000"
type input "#443c3c"
type input "#000000"
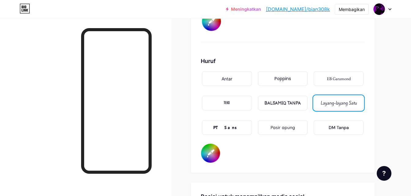
type input "#413939"
type input "#000000"
type input "#393232"
type input "#000000"
type input "#363030"
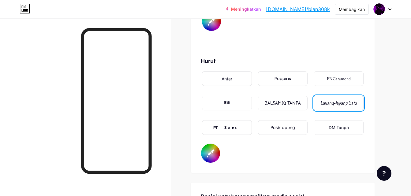
type input "#000000"
type input "#332e2e"
type input "#000000"
type input "#2e2828"
type input "#000000"
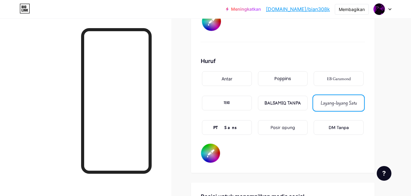
type input "#2b2626"
type input "#000000"
type input "#292424"
type input "#000000"
type input "#262121"
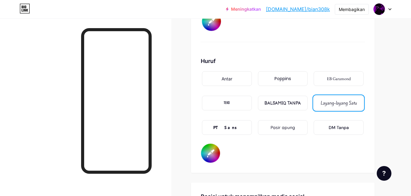
type input "#000000"
type input "#231f1f"
type input "#000000"
type input "#1e1a1a"
type input "#000000"
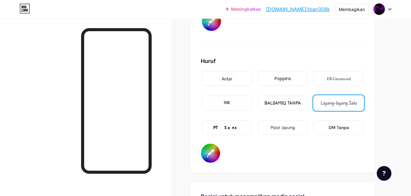
type input "#181616"
type input "#000000"
type input "#131010"
type input "#000000"
type input "#080707"
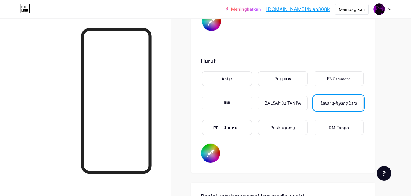
type input "#000000"
type input "#030202"
type input "#000000"
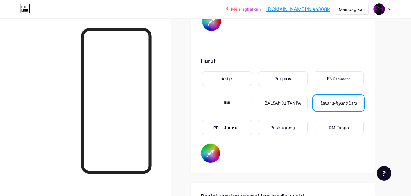
type input "#030202"
type input "#000000"
type input "#0f0a0a"
type input "#000000"
type input "#120c0c"
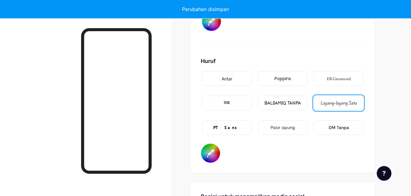
type input "#000000"
type input "#1a1a1a"
type input "#000000"
type input "#141414"
type input "#000000"
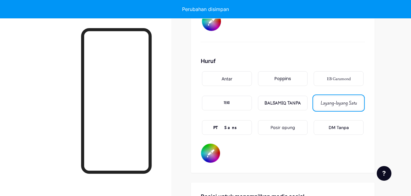
type input "#121212"
type input "#000000"
type input "#0f0f0f"
type input "#000000"
type input "#0d0d0d"
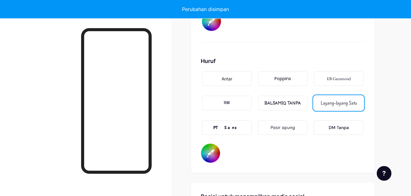
type input "#000000"
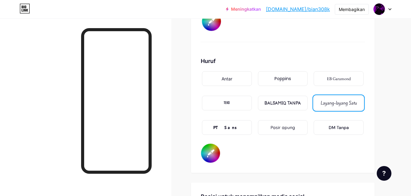
type input "#000000"
type input "#010000"
type input "#000000"
type input "#0a0000"
type input "#000000"
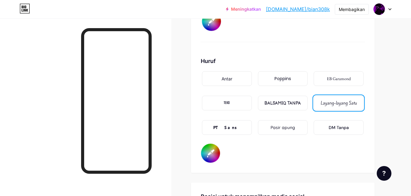
type input "#640000"
type input "#000000"
type input "#640100"
type input "#000000"
type input "#640a00"
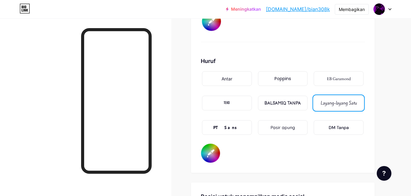
type input "#000000"
type input "#646400"
type input "#000000"
type input "#646401"
type input "#000000"
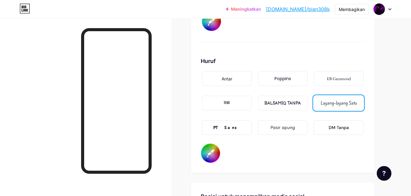
type input "#64640a"
type input "#000000"
type input "#646401"
type input "#000000"
type input "#646400"
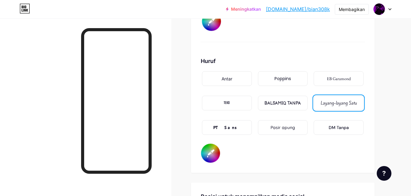
type input "#000000"
type input "#646401"
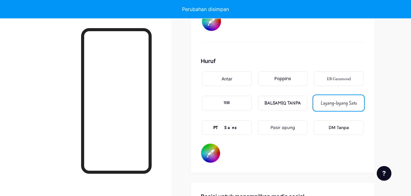
type input "#000000"
type input "#64640a"
type input "#000000"
type input "#646464"
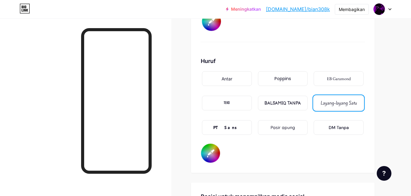
type input "#000000"
type input "#7c3131"
type input "#000000"
type input "#773131"
type input "#000000"
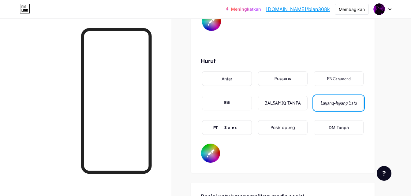
type input "#712d2d"
type input "#000000"
type input "#5b2525"
type input "#000000"
type input "#452121"
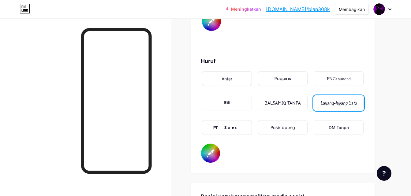
type input "#000000"
type input "#2f1d1d"
type input "#000000"
type input "#261c1c"
type input "#000000"
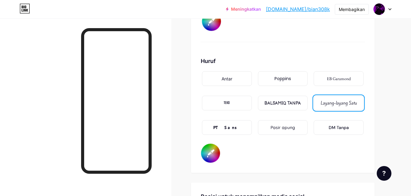
type input "#262121"
type input "#000000"
type input "#262222"
type input "#000000"
type input "#212121"
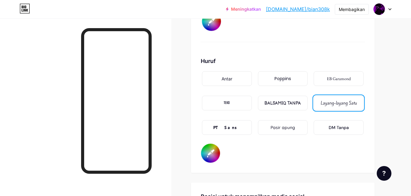
type input "#000000"
type input "#1f1f1f"
type input "#000000"
type input "#1c1c1c"
type input "#000000"
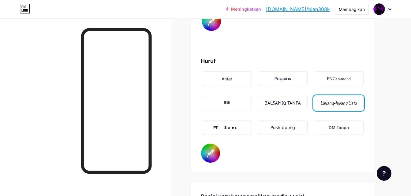
type input "#1a1a1a"
type input "#000000"
type input "#171717"
type input "#000000"
type input "#121212"
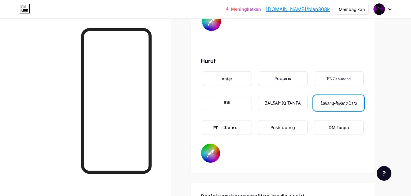
type input "#000000"
type input "#0f0f0f"
type input "#000000"
type input "#0d0d0d"
type input "#000000"
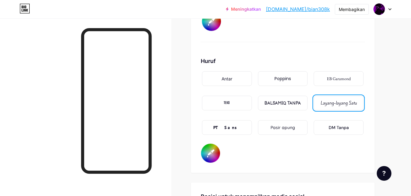
type input "#0a0a0a"
type input "#000000"
type input "#080808"
type input "#000000"
type input "#050505"
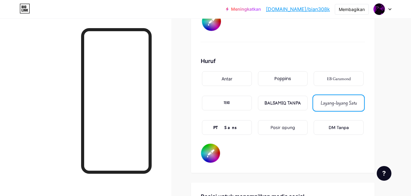
type input "#000000"
type input "#030303"
type input "#000000"
click at [236, 148] on div "Huruf Antar Poppins EB Garamond TEKO BALSAMIQ TANPA Layang-layang Satu PT Sans …" at bounding box center [283, 110] width 164 height 106
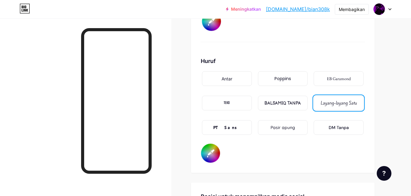
click at [219, 144] on input "#000000" at bounding box center [210, 153] width 19 height 19
click at [253, 142] on div "Huruf Antar Poppins EB Garamond TEKO BALSAMIQ TANPA Layang-layang Satu PT Sans …" at bounding box center [283, 110] width 164 height 106
click at [214, 144] on input "#000000" at bounding box center [210, 153] width 19 height 19
type input "#000000"
type input "#503030"
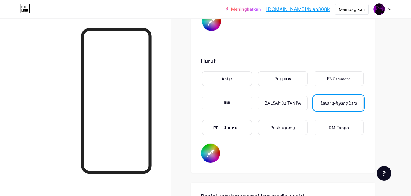
type input "#000000"
type input "#4d2e2e"
type input "#000000"
type input "#492d2d"
type input "#000000"
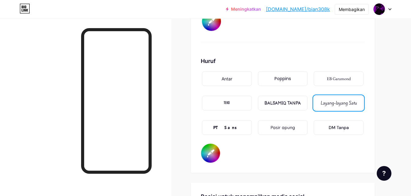
type input "#492c2c"
type input "#000000"
type input "#462b2b"
type input "#000000"
type input "#432828"
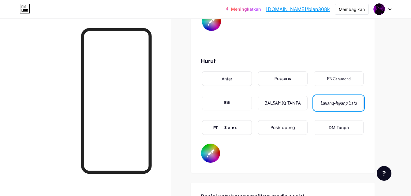
type input "#000000"
type input "#422929"
type input "#000000"
type input "#382323"
type input "#000000"
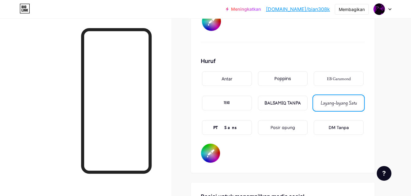
type input "#312020"
type input "#000000"
type input "#2e1f1f"
type input "#000000"
type input "#2d1f1f"
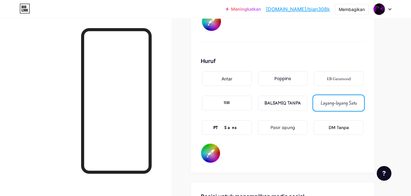
type input "#000000"
type input "#2c2020"
type input "#000000"
type input "#291e1e"
type input "#000000"
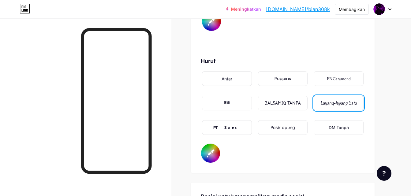
type input "#2c2121"
type input "#000000"
type input "#2a2222"
type input "#000000"
type input "#2a2323"
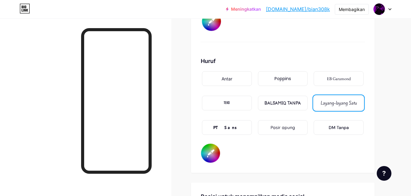
type input "#000000"
type input "#292323"
type input "#000000"
type input "#292424"
type input "#000000"
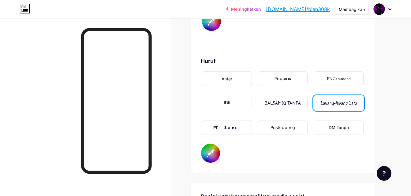
type input "#2a2727"
type input "#000000"
type input "#2a2828"
type input "#000000"
click at [283, 143] on div "Huruf Antar Poppins EB Garamond TEKO BALSAMIQ TANPA Layang-layang Satu PT Sans …" at bounding box center [283, 110] width 164 height 106
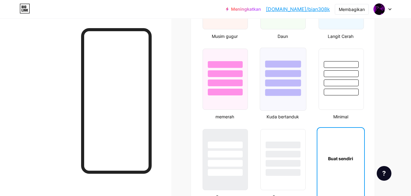
scroll to position [764, 0]
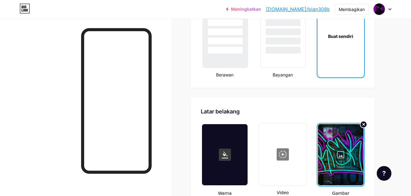
click at [237, 140] on div at bounding box center [225, 154] width 46 height 61
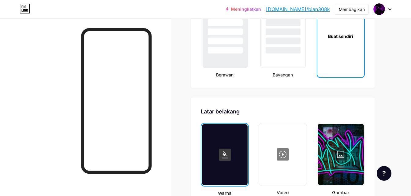
scroll to position [795, 0]
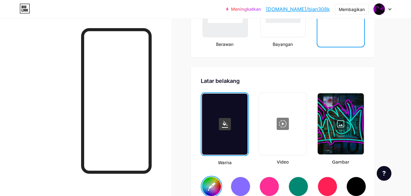
click at [224, 121] on icon at bounding box center [225, 124] width 6 height 7
click at [349, 115] on div at bounding box center [340, 123] width 46 height 61
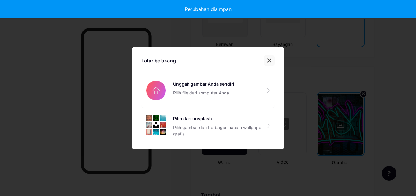
click at [269, 61] on div at bounding box center [269, 60] width 11 height 11
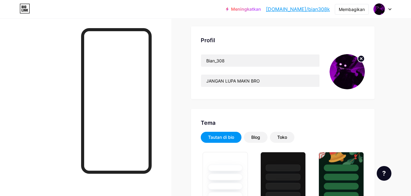
scroll to position [0, 0]
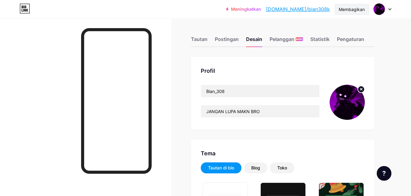
click at [365, 9] on div "Membagikan" at bounding box center [351, 9] width 34 height 11
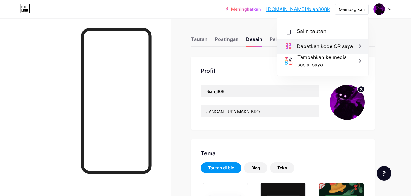
click at [338, 45] on font "Dapatkan kode QR saya" at bounding box center [325, 46] width 56 height 6
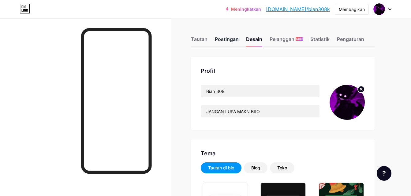
click at [227, 42] on font "Postingan" at bounding box center [227, 39] width 24 height 6
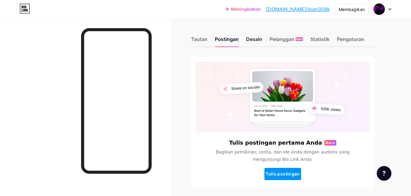
click at [255, 42] on font "Desain" at bounding box center [254, 39] width 16 height 6
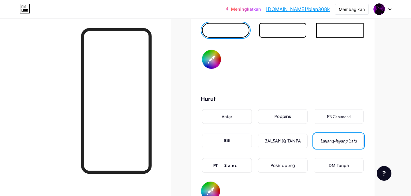
scroll to position [940, 0]
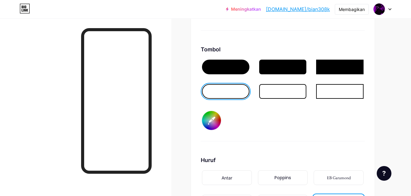
click at [221, 60] on div at bounding box center [225, 67] width 47 height 15
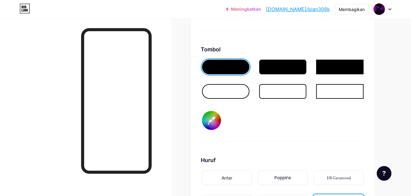
click at [228, 84] on div at bounding box center [225, 91] width 47 height 15
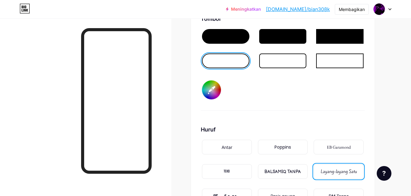
scroll to position [910, 0]
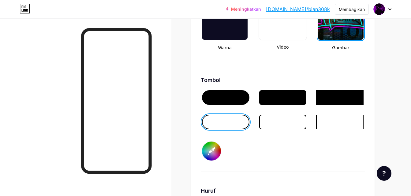
click at [216, 90] on div at bounding box center [225, 97] width 47 height 15
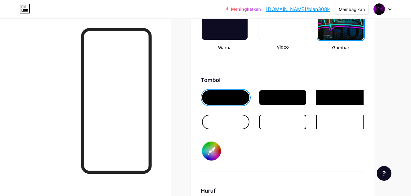
click at [212, 142] on input "#000000" at bounding box center [211, 151] width 19 height 19
click at [229, 115] on div at bounding box center [225, 122] width 47 height 15
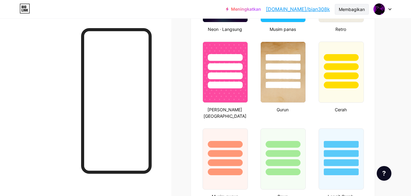
scroll to position [390, 0]
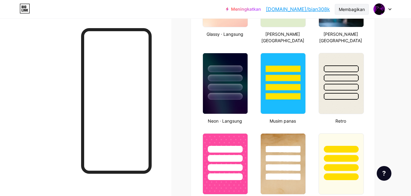
click at [354, 11] on font "Membagikan" at bounding box center [351, 9] width 26 height 5
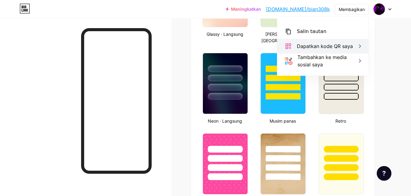
click at [341, 49] on font "Dapatkan kode QR saya" at bounding box center [325, 46] width 56 height 6
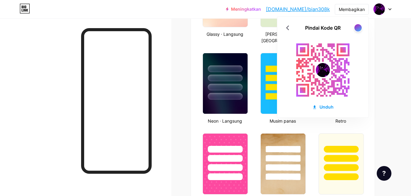
click at [157, 51] on div at bounding box center [85, 116] width 171 height 196
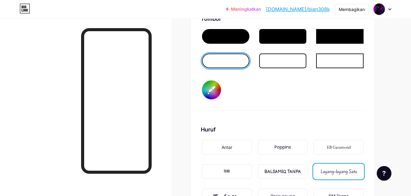
scroll to position [1032, 0]
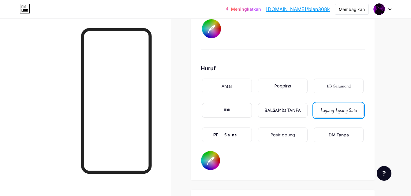
click at [203, 151] on input "#ffffff" at bounding box center [210, 160] width 19 height 19
click at [229, 157] on div "Huruf Antar Poppins EB Garamond TEKO BALSAMIQ TANPA Layang-layang Satu PT Sans …" at bounding box center [283, 117] width 164 height 106
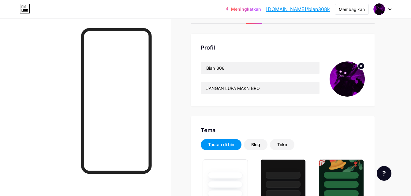
scroll to position [0, 0]
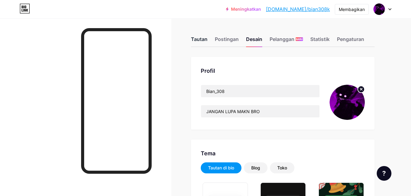
click at [195, 39] on font "Tautan" at bounding box center [199, 39] width 17 height 6
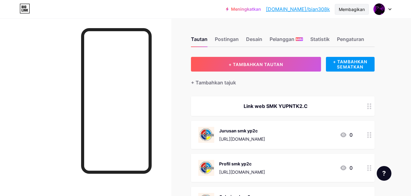
click at [343, 9] on font "Membagikan" at bounding box center [351, 9] width 26 height 5
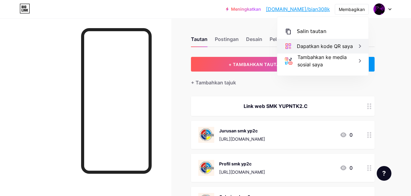
click at [341, 42] on div "Dapatkan kode QR saya" at bounding box center [322, 46] width 91 height 15
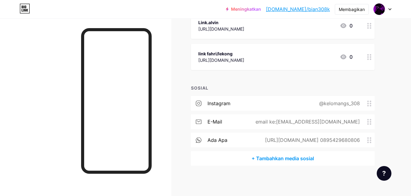
scroll to position [266, 0]
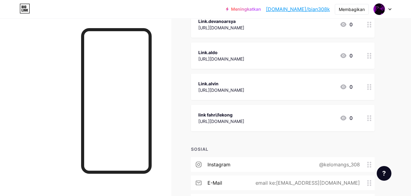
click at [313, 115] on div "link fahri/lekong [URL][DOMAIN_NAME] 0" at bounding box center [275, 118] width 154 height 14
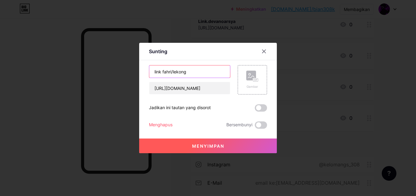
click at [159, 71] on input "link fahri/lekong" at bounding box center [189, 71] width 81 height 12
click at [200, 149] on button "Menyimpan" at bounding box center [208, 145] width 138 height 15
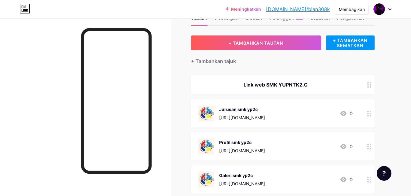
scroll to position [0, 0]
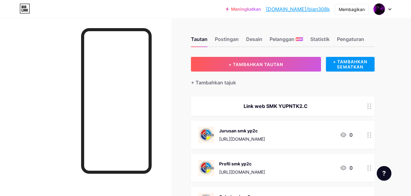
click at [26, 44] on div at bounding box center [85, 116] width 171 height 196
click at [351, 39] on font "Pengaturan" at bounding box center [350, 39] width 27 height 6
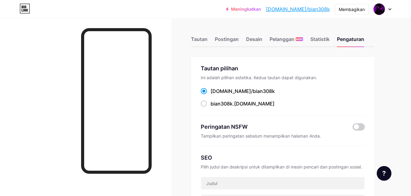
click at [214, 39] on div "Tautan Postingan Desain Pelanggan BARU Statistik Pengaturan" at bounding box center [282, 36] width 183 height 21
click at [229, 40] on font "Postingan" at bounding box center [227, 39] width 24 height 6
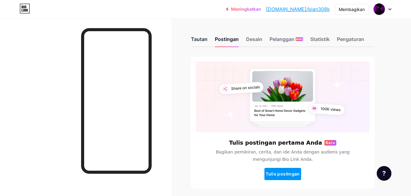
click at [193, 40] on font "Tautan" at bounding box center [199, 39] width 17 height 6
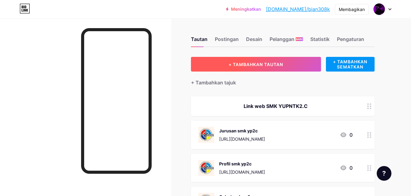
click at [273, 62] on font "+ TAMBAHKAN TAUTAN" at bounding box center [255, 64] width 54 height 5
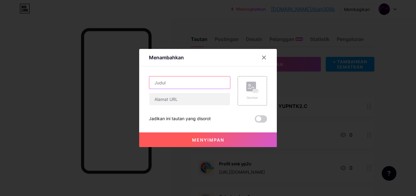
click at [207, 83] on input "text" at bounding box center [189, 82] width 81 height 12
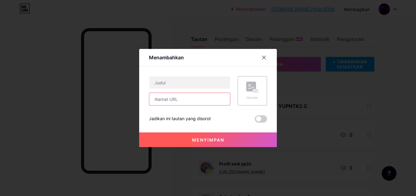
click at [195, 96] on input "text" at bounding box center [189, 99] width 81 height 12
paste input "https://bio.link/abyanbossmuda"
type input "https://bio.link/abyanbossmuda"
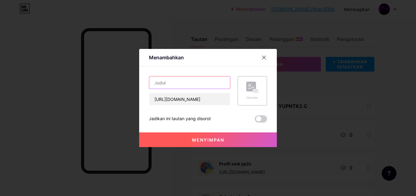
click at [218, 80] on input "text" at bounding box center [189, 82] width 81 height 12
type input "link.abian"
click at [201, 143] on button "Menyimpan" at bounding box center [208, 139] width 138 height 15
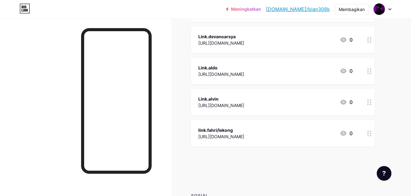
scroll to position [256, 0]
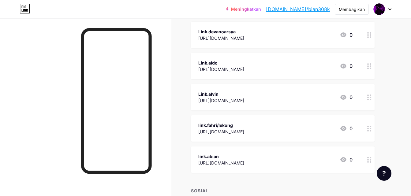
drag, startPoint x: 367, startPoint y: 109, endPoint x: 366, endPoint y: 138, distance: 28.5
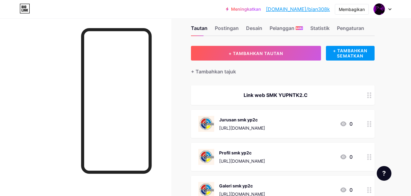
scroll to position [0, 0]
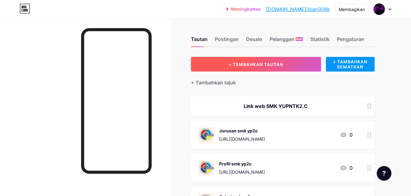
click at [223, 61] on button "+ TAMBAHKAN TAUTAN" at bounding box center [256, 64] width 130 height 15
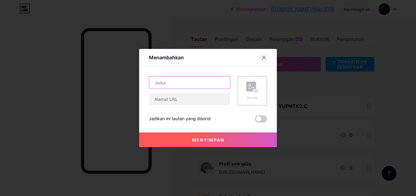
click at [217, 82] on input "text" at bounding box center [189, 82] width 81 height 12
type input "l"
type input "Link.tristan"
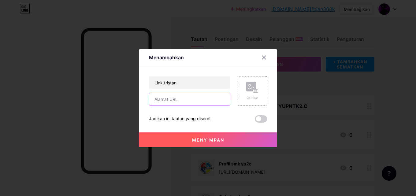
click at [169, 100] on input "text" at bounding box center [189, 99] width 81 height 12
paste input "https://bio.link/tristantgs"
type input "https://bio.link/tristantgs"
click at [202, 138] on font "Menyimpan" at bounding box center [208, 139] width 32 height 5
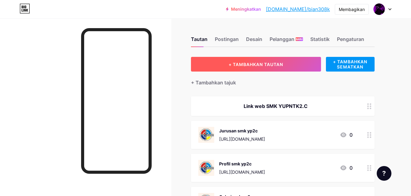
click at [253, 63] on font "+ TAMBAHKAN TAUTAN" at bounding box center [255, 64] width 54 height 5
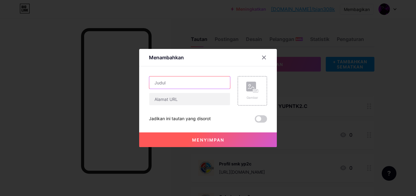
click at [206, 81] on input "text" at bounding box center [189, 82] width 81 height 12
type input "Link.abdul Goni.bos"
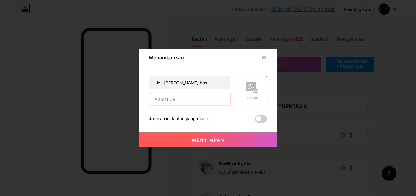
click at [191, 95] on input "text" at bounding box center [189, 99] width 81 height 12
paste input "https://bio.link/dcrmyworld"
type input "https://bio.link/dcrmyworld"
click at [200, 142] on button "Menyimpan" at bounding box center [208, 139] width 138 height 15
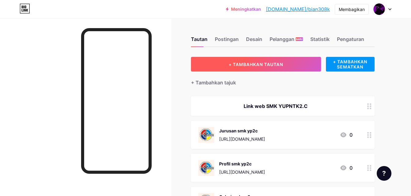
click at [248, 67] on button "+ TAMBAHKAN TAUTAN" at bounding box center [256, 64] width 130 height 15
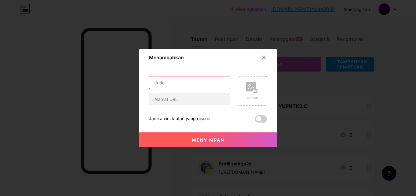
click at [195, 86] on input "text" at bounding box center [189, 82] width 81 height 12
type input "Link.Raka/Black"
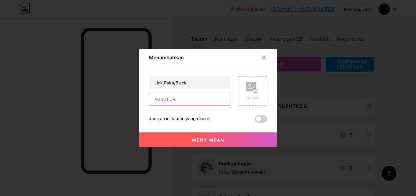
paste input "http://bio.link/rakhadan"
type input "http://bio.link/rakhadan"
click at [197, 140] on font "Menyimpan" at bounding box center [208, 139] width 32 height 5
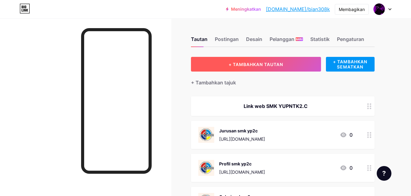
click at [258, 59] on button "+ TAMBAHKAN TAUTAN" at bounding box center [256, 64] width 130 height 15
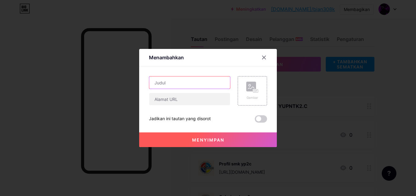
click at [207, 83] on input "text" at bounding box center [189, 82] width 81 height 12
type input "Link.Noval"
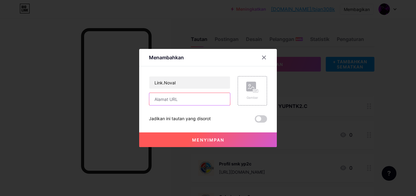
paste input "http://bio.link/fallazzaaa1"
type input "http://bio.link/fallazzaaa1"
click at [212, 137] on font "Menyimpan" at bounding box center [208, 139] width 32 height 5
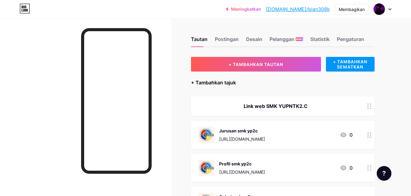
click at [235, 81] on font "+ Tambahkan tajuk" at bounding box center [213, 82] width 45 height 6
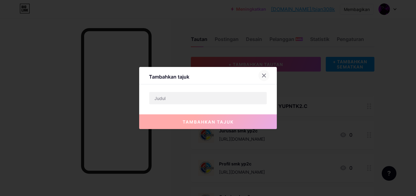
click at [262, 72] on div at bounding box center [263, 75] width 11 height 11
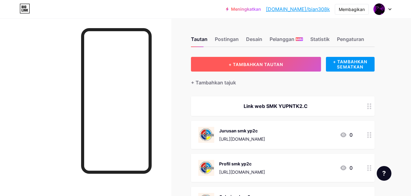
click at [265, 59] on button "+ TAMBAHKAN TAUTAN" at bounding box center [256, 64] width 130 height 15
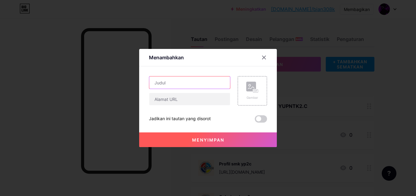
click at [201, 80] on input "text" at bounding box center [189, 82] width 81 height 12
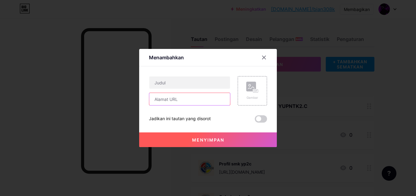
click at [190, 100] on input "text" at bounding box center [189, 99] width 81 height 12
paste input "https://bio.link/xxie"
type input "h"
paste input "https://bio.link/xxie"
type input "https://bio.link/xxie"
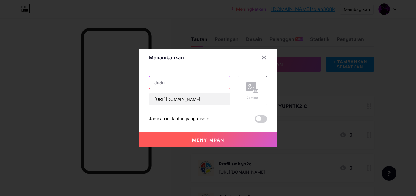
click at [179, 81] on input "text" at bounding box center [189, 82] width 81 height 12
type input "Link.ERVAN"
click at [200, 140] on font "Menyimpan" at bounding box center [208, 139] width 32 height 5
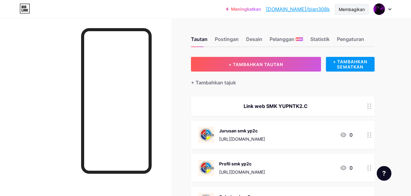
click at [353, 10] on font "Membagikan" at bounding box center [351, 9] width 26 height 5
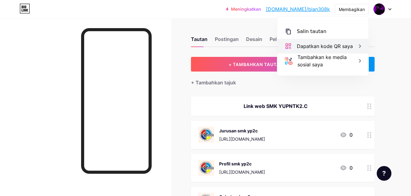
click at [320, 46] on font "Dapatkan kode QR saya" at bounding box center [325, 46] width 56 height 6
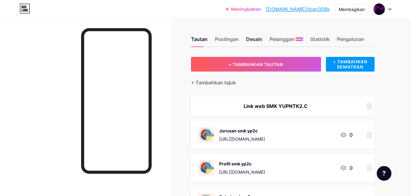
click at [249, 36] on font "Desain" at bounding box center [254, 39] width 16 height 6
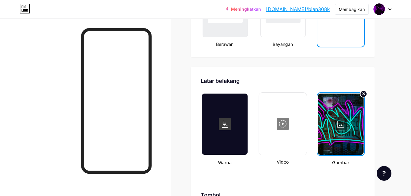
scroll to position [856, 0]
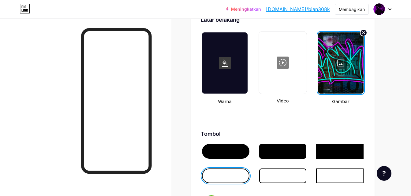
click at [347, 52] on div at bounding box center [341, 62] width 46 height 61
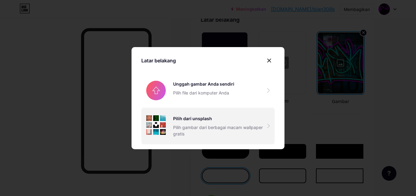
click at [215, 123] on div "Pilih dari unsplash Pilih gambar dari berbagai macam wallpaper gratis" at bounding box center [220, 126] width 94 height 22
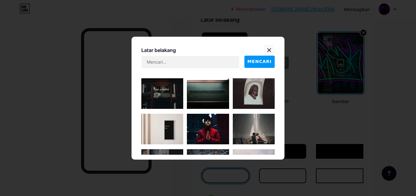
click at [268, 50] on icon at bounding box center [269, 50] width 5 height 5
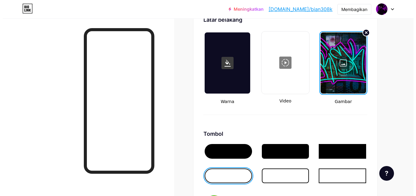
scroll to position [795, 0]
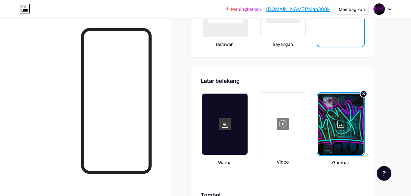
click at [286, 122] on div at bounding box center [282, 123] width 46 height 61
type input "#000000"
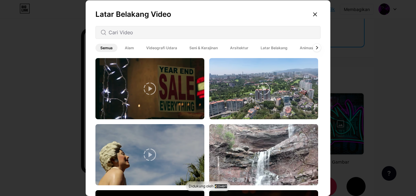
click at [315, 46] on icon at bounding box center [316, 47] width 2 height 3
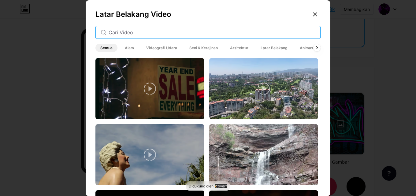
click at [229, 29] on input "text" at bounding box center [212, 32] width 207 height 7
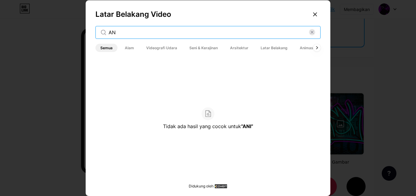
type input "A"
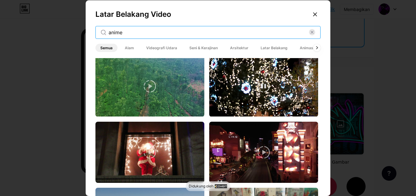
scroll to position [1253, 0]
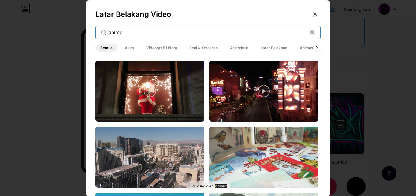
click at [225, 29] on input "anime" at bounding box center [209, 32] width 200 height 7
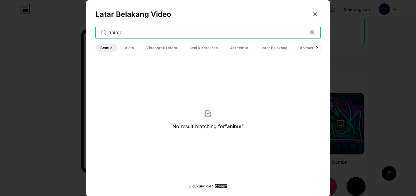
scroll to position [0, 0]
click at [144, 34] on input "anime" at bounding box center [209, 32] width 200 height 7
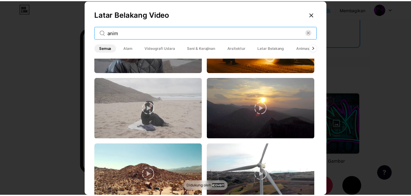
scroll to position [87, 0]
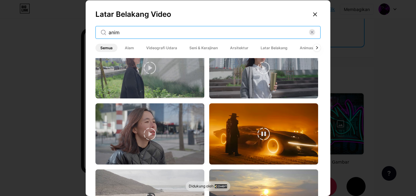
type input "anim"
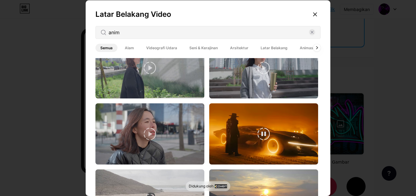
click at [231, 122] on video at bounding box center [263, 133] width 109 height 61
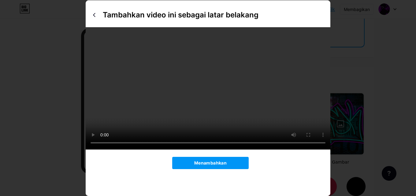
click at [254, 96] on video at bounding box center [208, 88] width 245 height 122
click at [213, 161] on font "Menambahkan" at bounding box center [210, 162] width 32 height 5
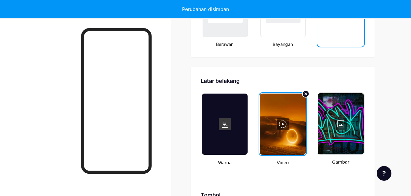
type input "#000000"
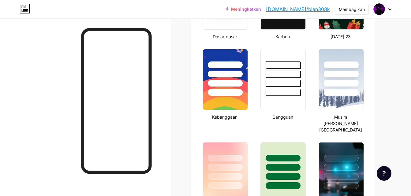
scroll to position [0, 0]
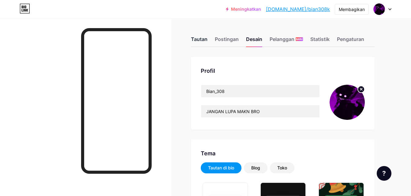
click at [199, 43] on div "Tautan" at bounding box center [199, 40] width 17 height 11
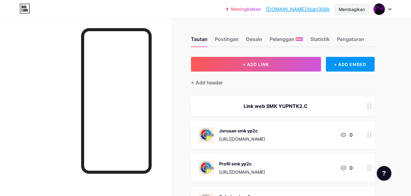
click at [347, 9] on font "Membagikan" at bounding box center [351, 9] width 26 height 5
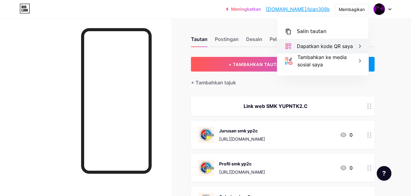
click at [337, 46] on font "Dapatkan kode QR saya" at bounding box center [325, 46] width 56 height 6
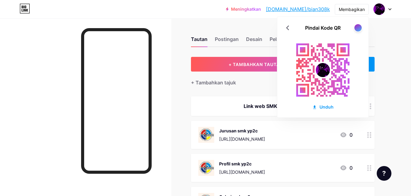
click at [40, 99] on div at bounding box center [85, 116] width 171 height 196
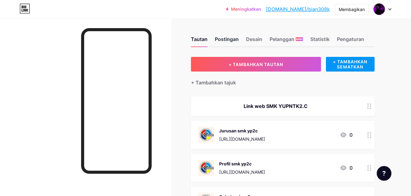
click at [230, 39] on font "Postingan" at bounding box center [227, 39] width 24 height 6
click at [260, 39] on font "Desain" at bounding box center [254, 39] width 16 height 6
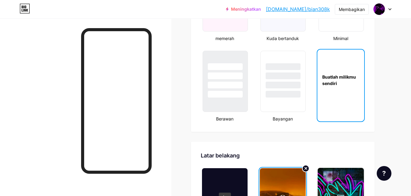
scroll to position [733, 0]
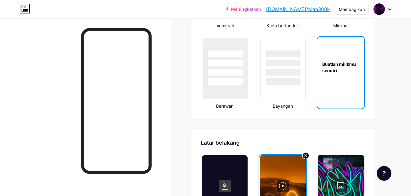
click at [331, 155] on div at bounding box center [340, 185] width 46 height 61
type input "#000000"
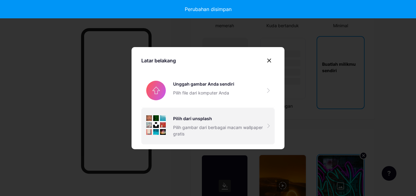
type input "#000000"
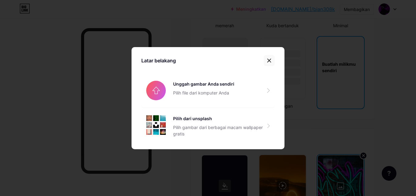
click at [267, 62] on icon at bounding box center [269, 60] width 5 height 5
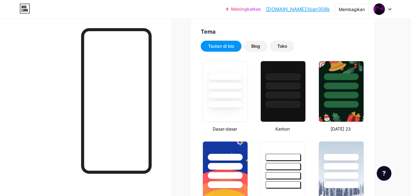
scroll to position [0, 0]
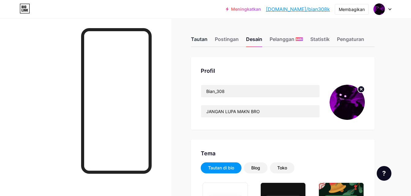
click at [200, 39] on font "Tautan" at bounding box center [199, 39] width 17 height 6
